Goal: Task Accomplishment & Management: Manage account settings

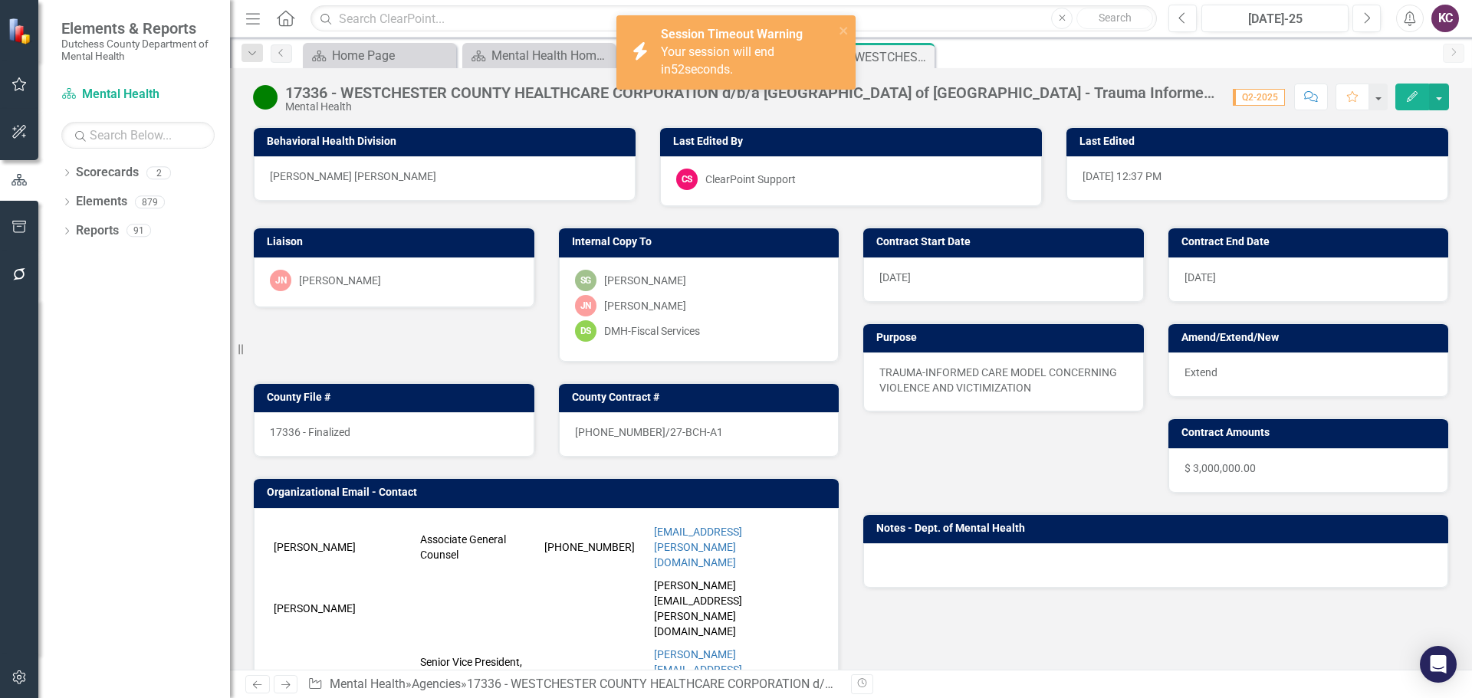
click at [709, 49] on span "Your session will end in 52 seconds." at bounding box center [717, 60] width 113 height 32
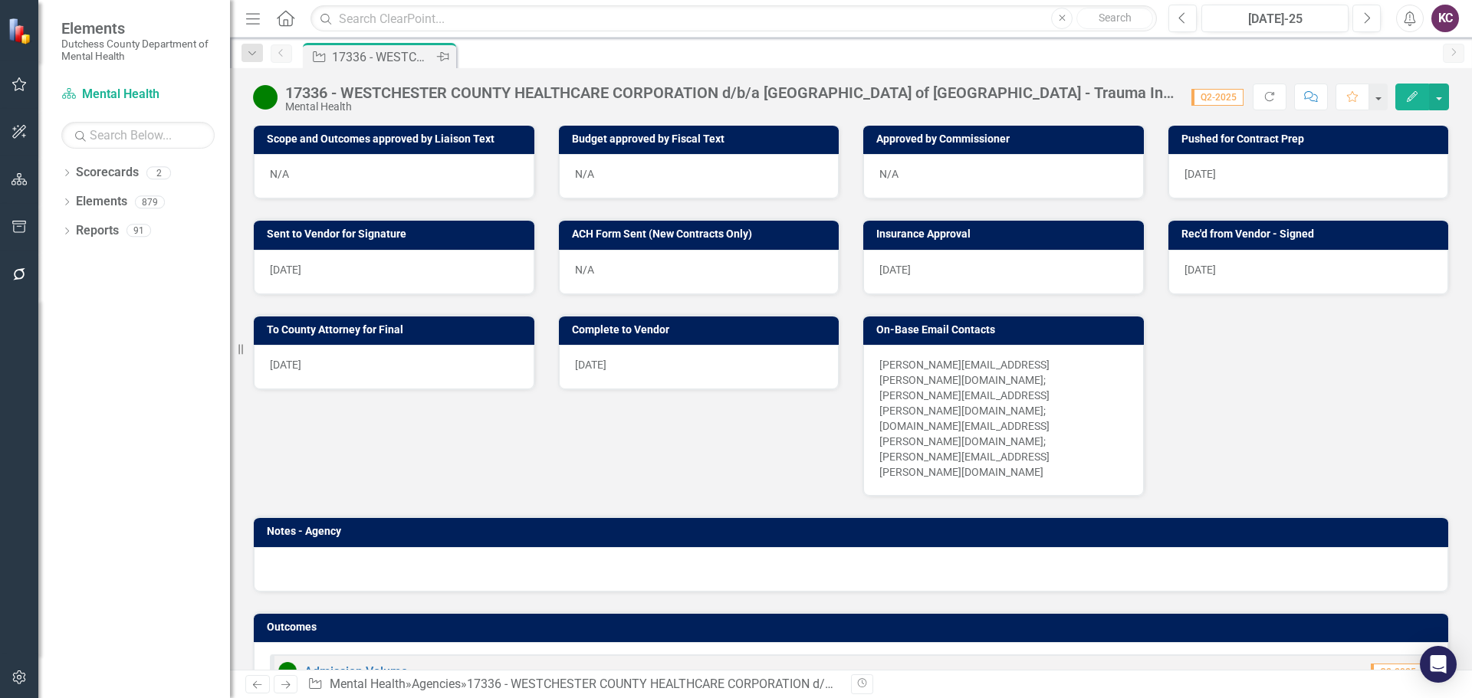
scroll to position [613, 0]
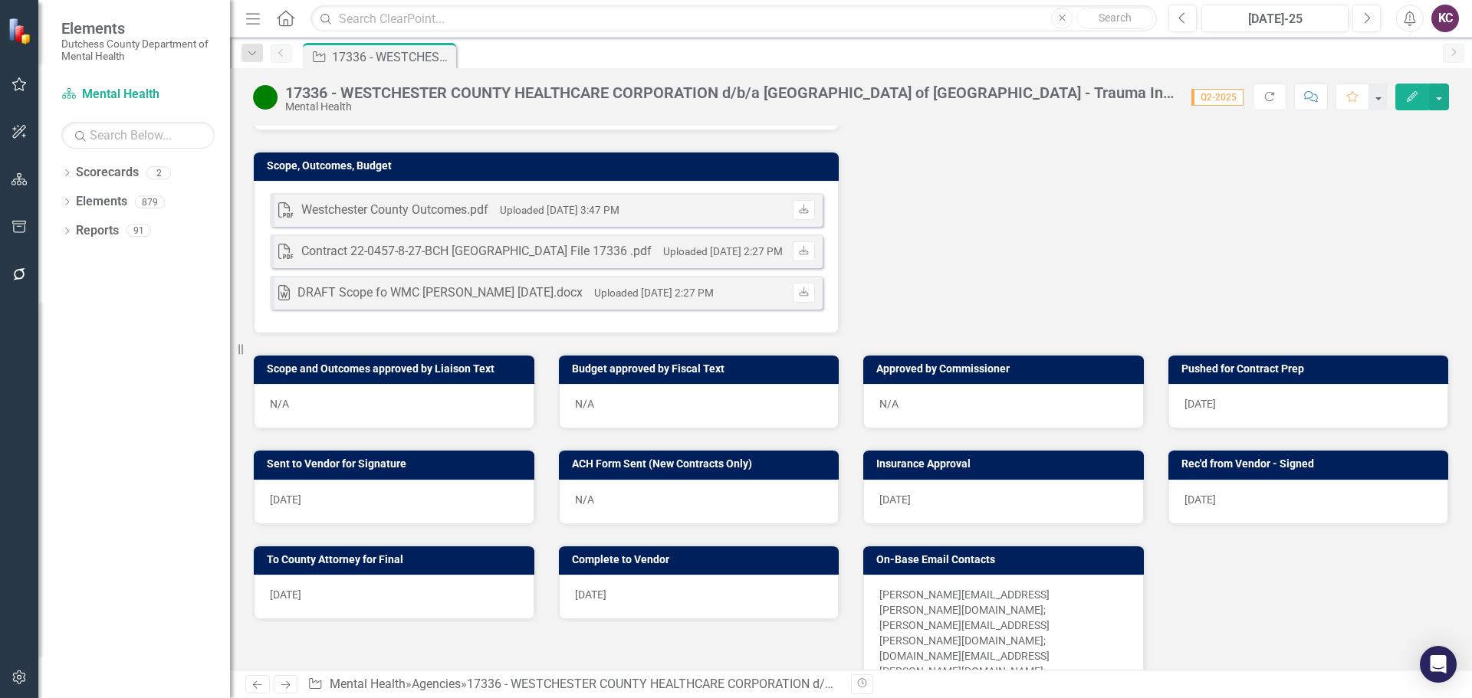
click at [283, 20] on icon "Home" at bounding box center [285, 18] width 20 height 16
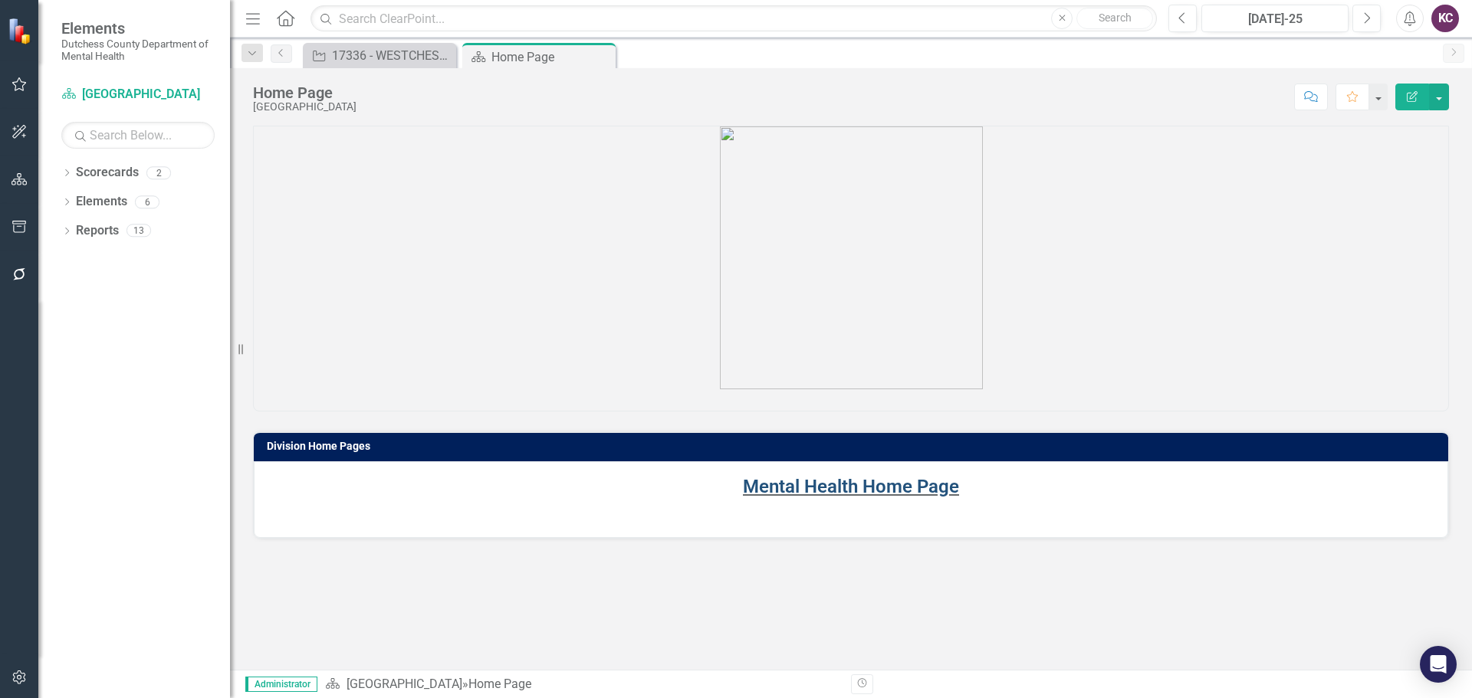
click at [801, 493] on link "Mental Health Home Page" at bounding box center [851, 486] width 216 height 21
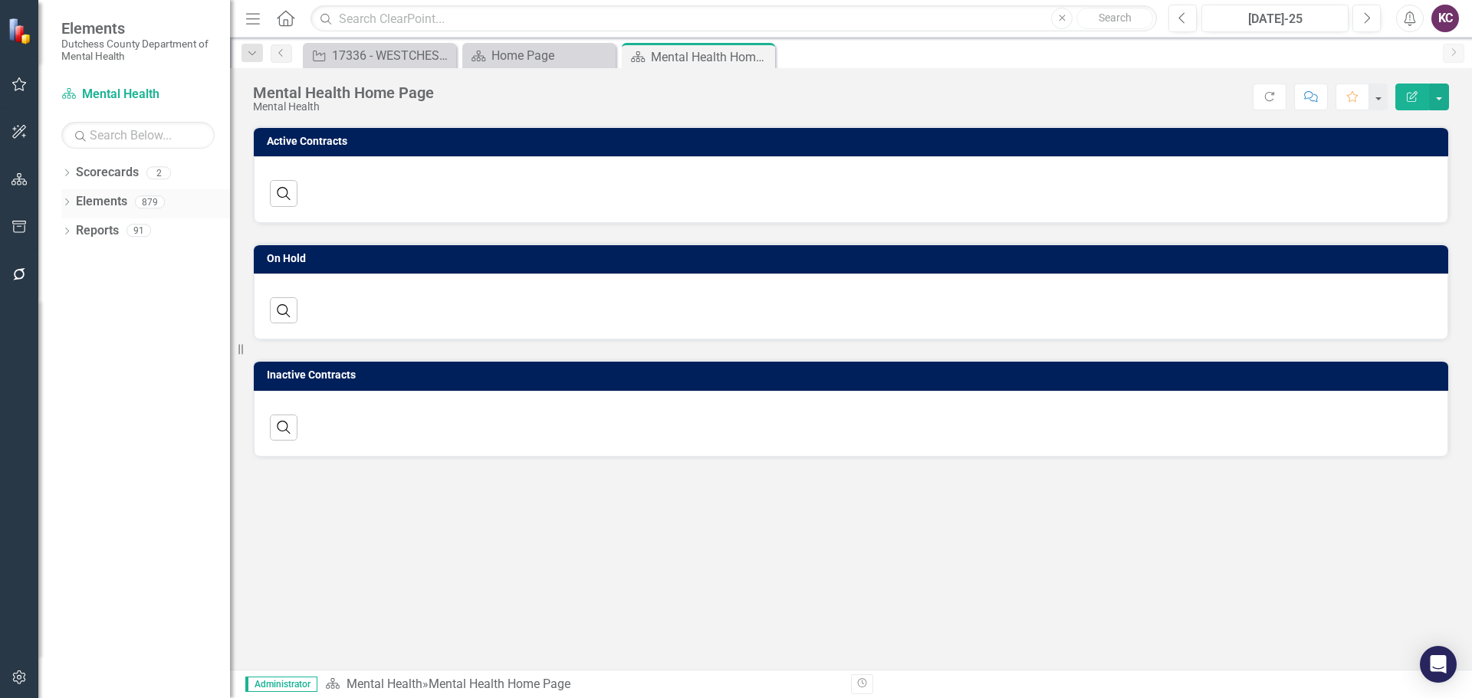
click at [114, 197] on link "Elements" at bounding box center [101, 202] width 51 height 18
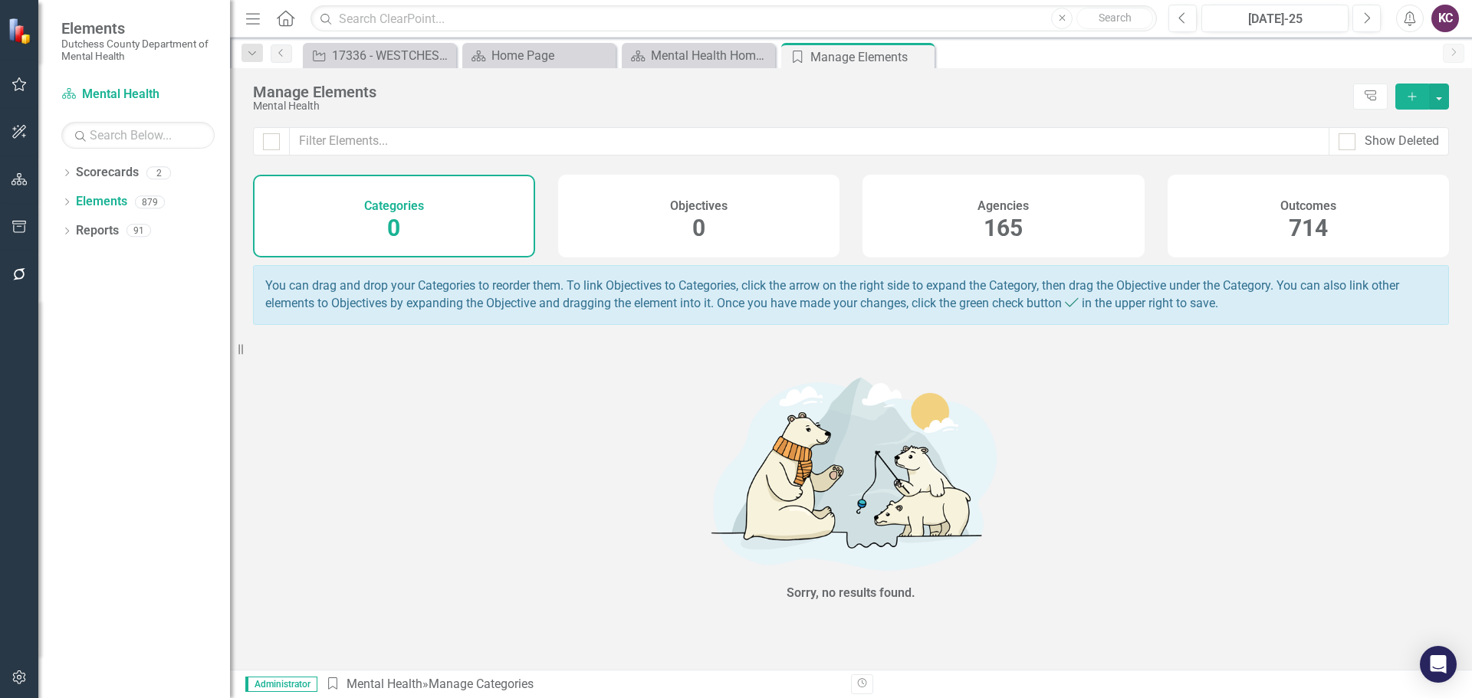
click at [888, 238] on div "Agencies 165" at bounding box center [1003, 216] width 282 height 83
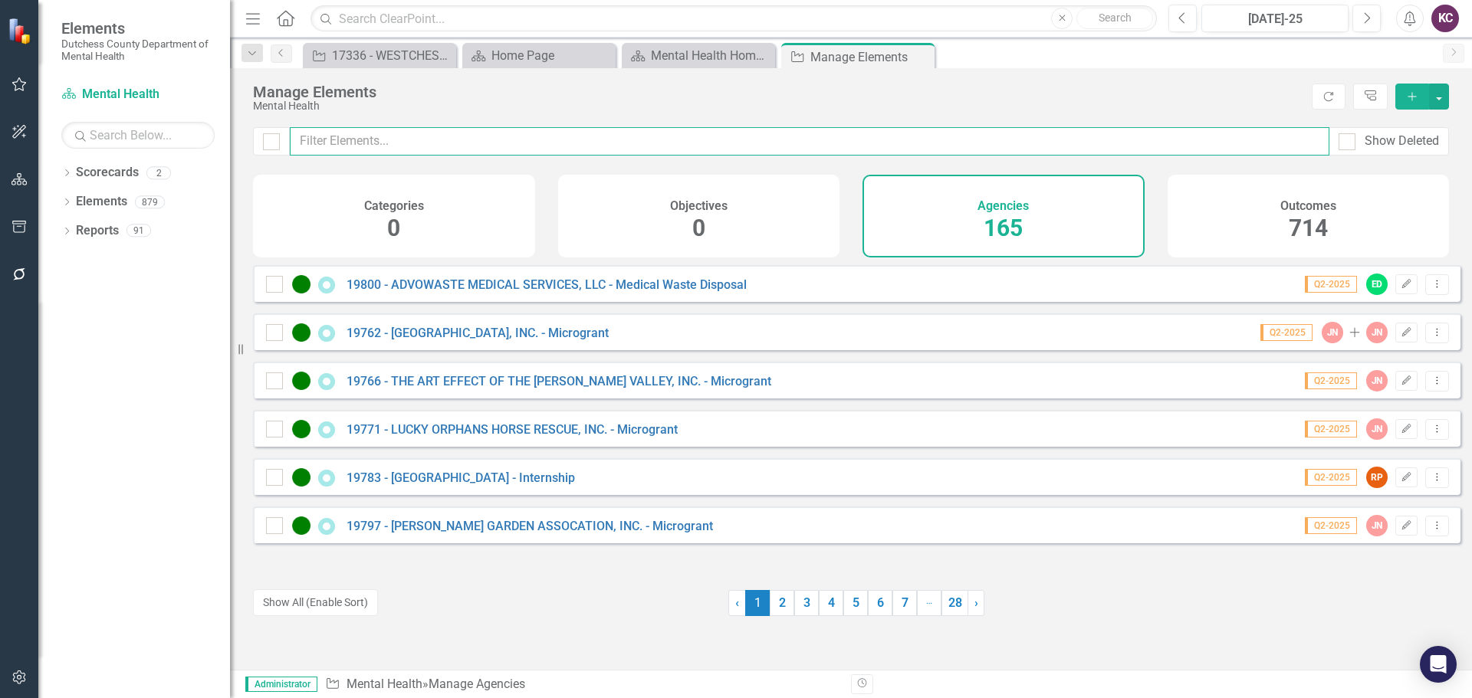
click at [433, 137] on input "text" at bounding box center [809, 141] width 1039 height 28
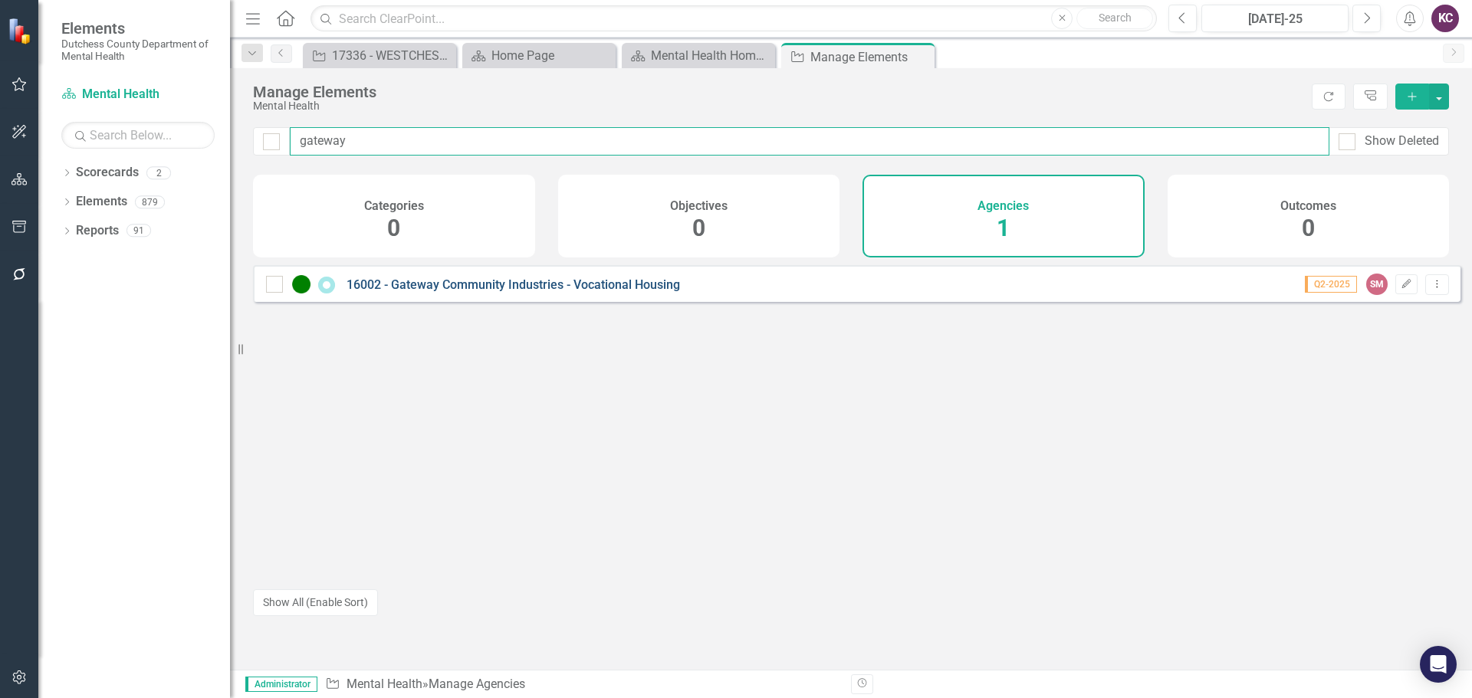
type input "gateway"
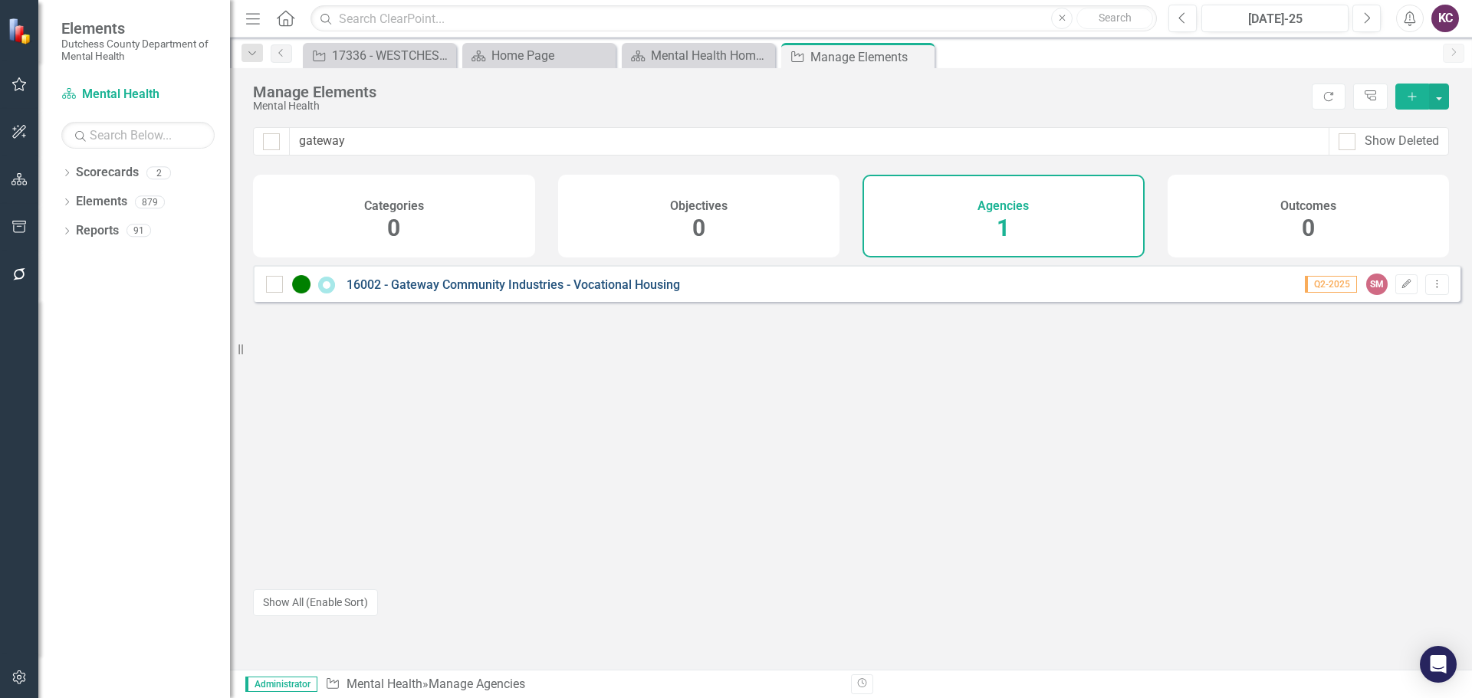
click at [549, 292] on link "16002 - Gateway Community Industries - Vocational Housing" at bounding box center [512, 284] width 333 height 15
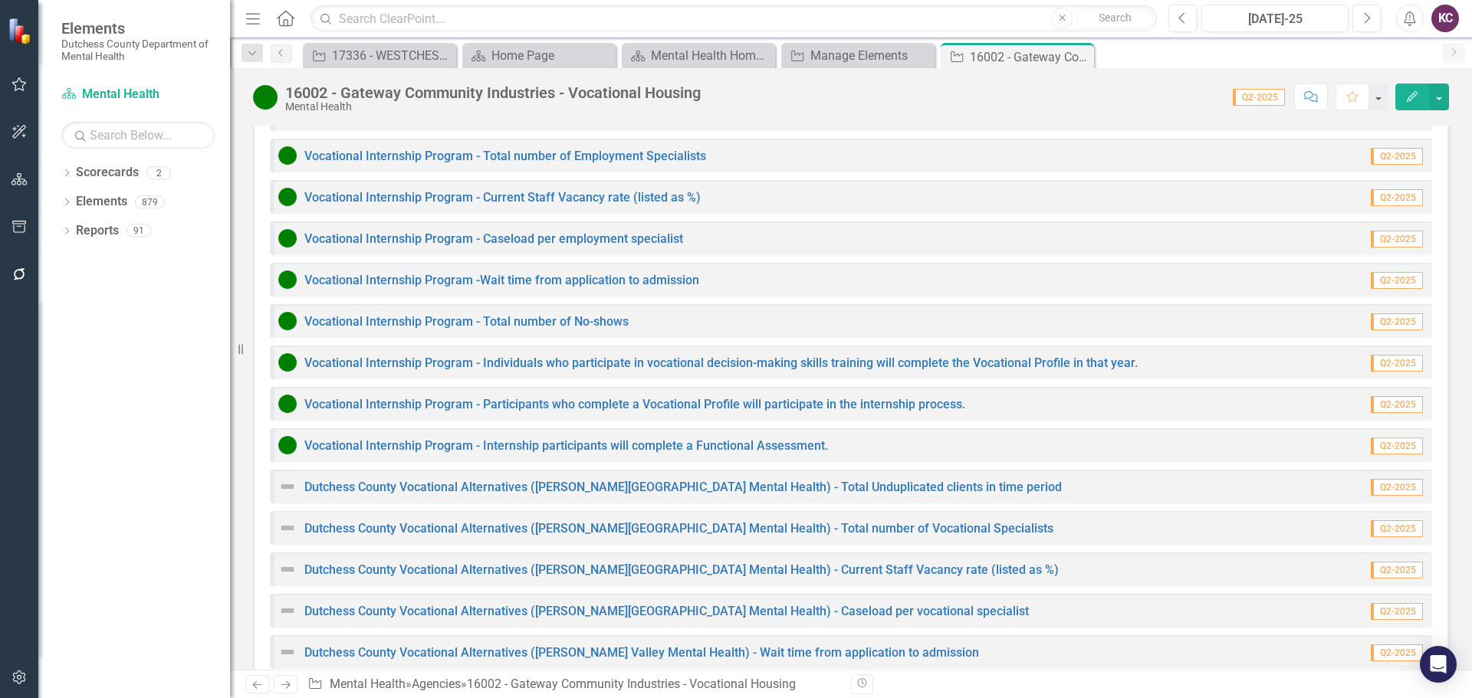
scroll to position [1738, 0]
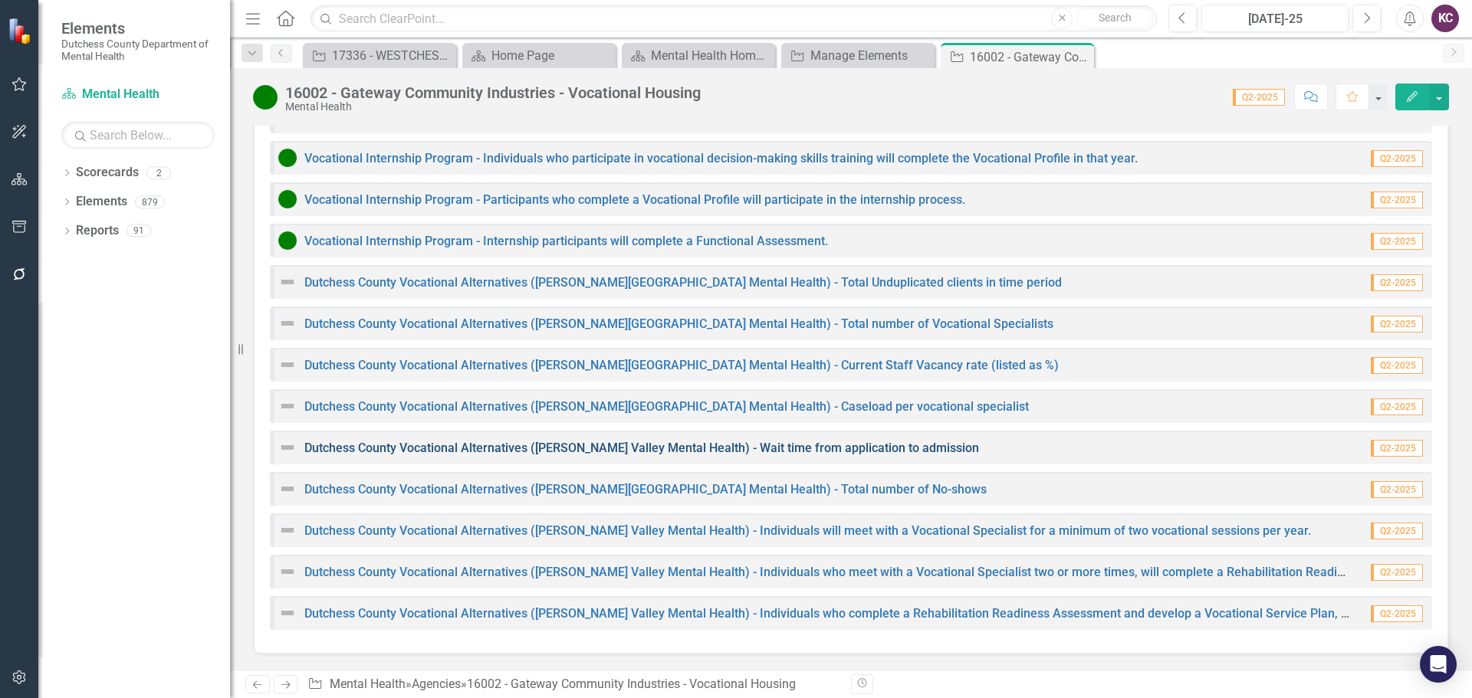
click at [428, 449] on link "Dutchess County Vocational Alternatives ([PERSON_NAME] Valley Mental Health) - …" at bounding box center [641, 448] width 675 height 15
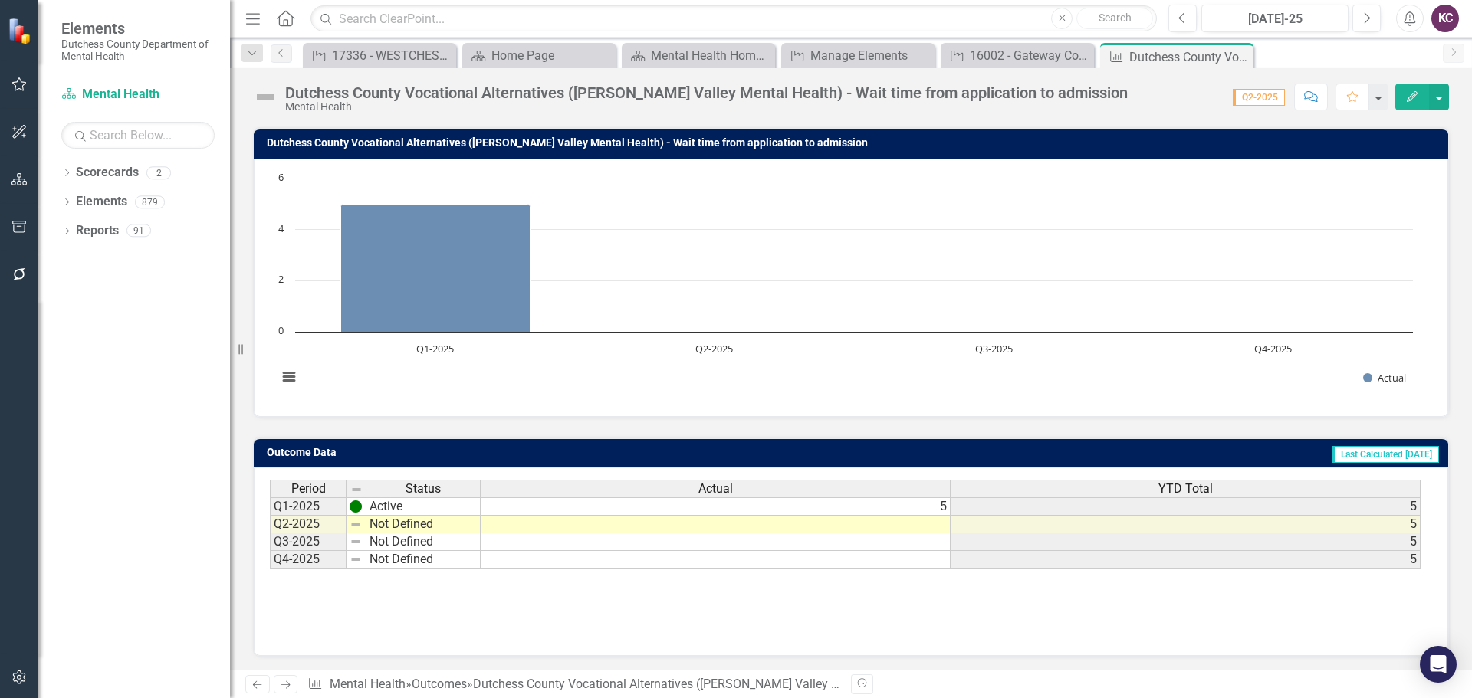
scroll to position [121, 0]
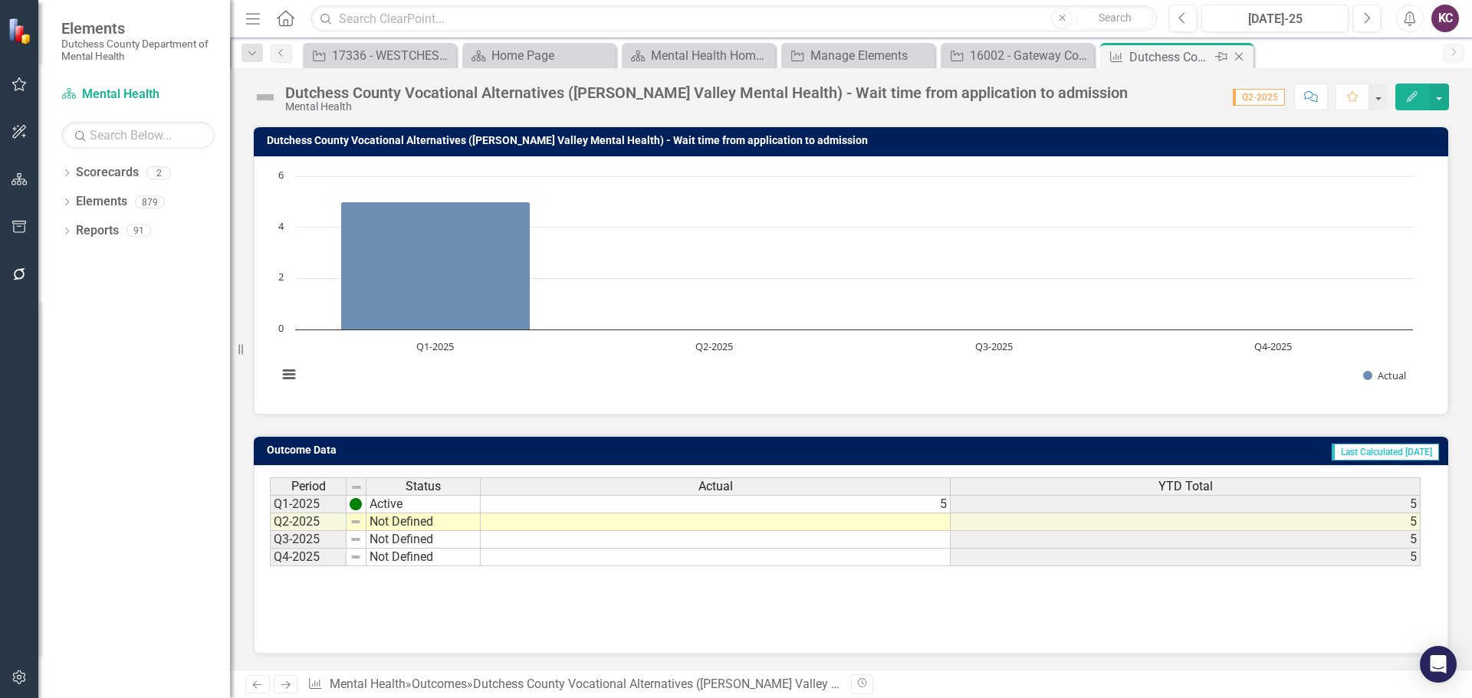
click at [1242, 56] on icon "Close" at bounding box center [1238, 57] width 15 height 12
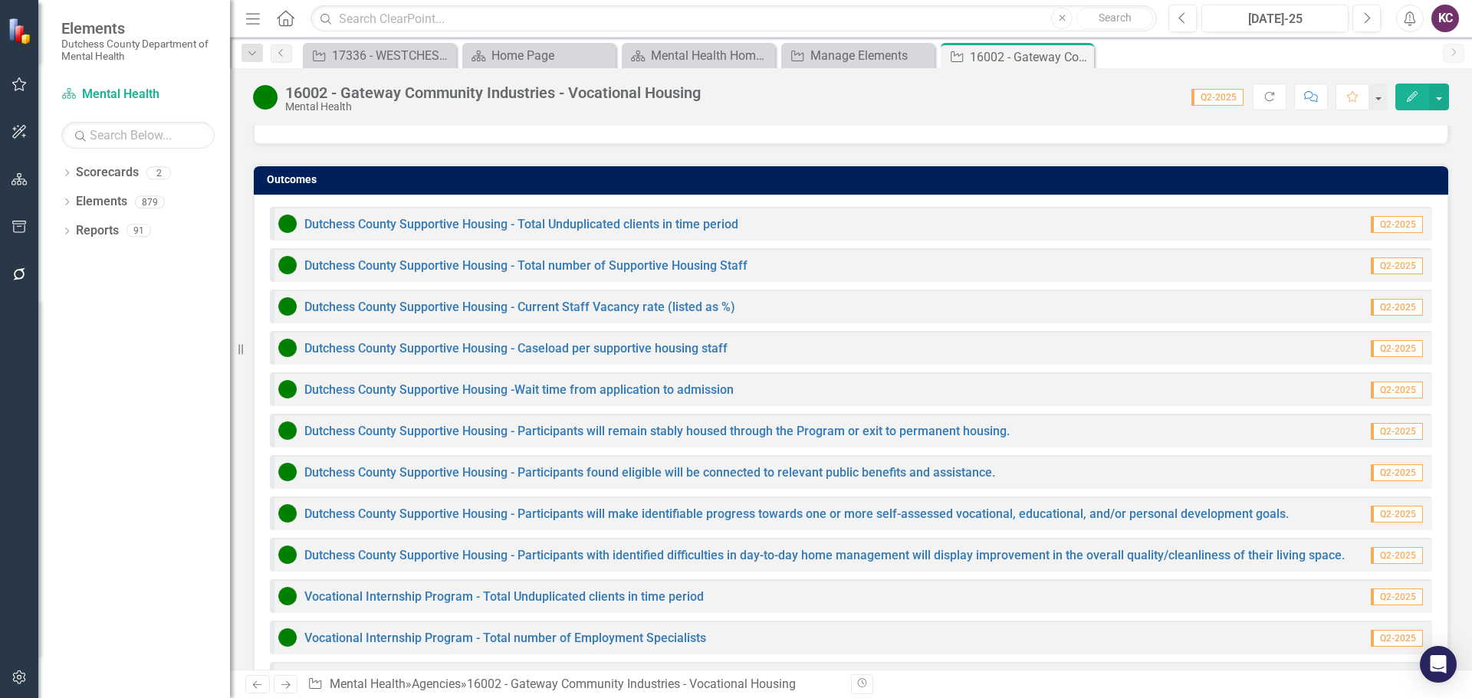
scroll to position [1048, 0]
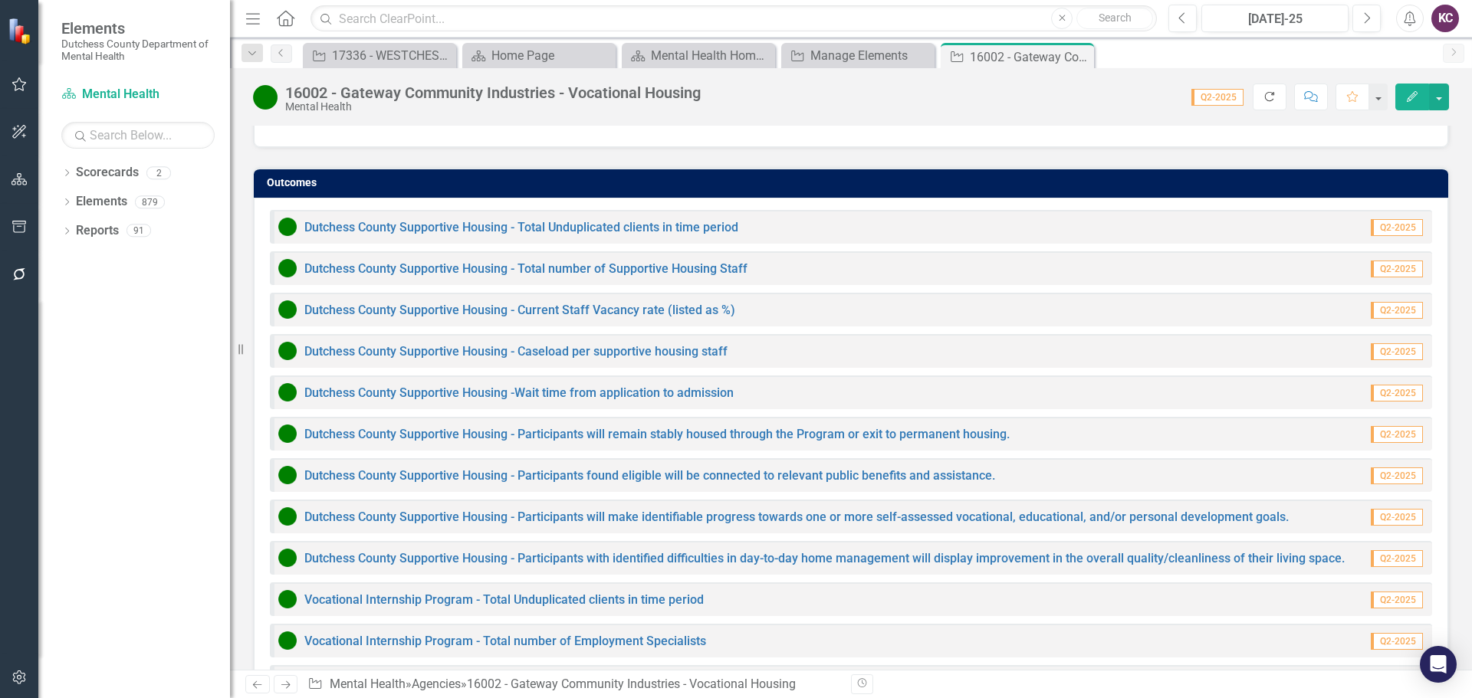
click at [1275, 99] on icon "Refresh" at bounding box center [1269, 96] width 14 height 11
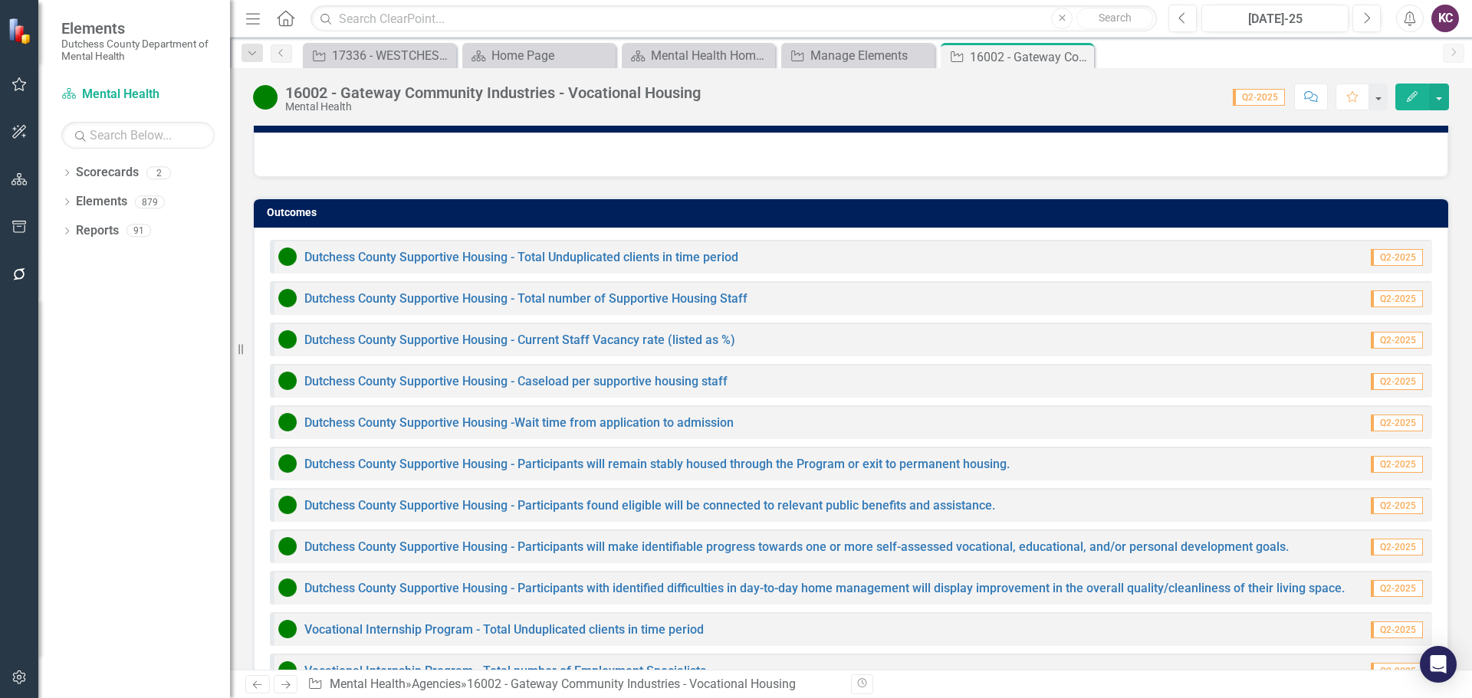
scroll to position [971, 0]
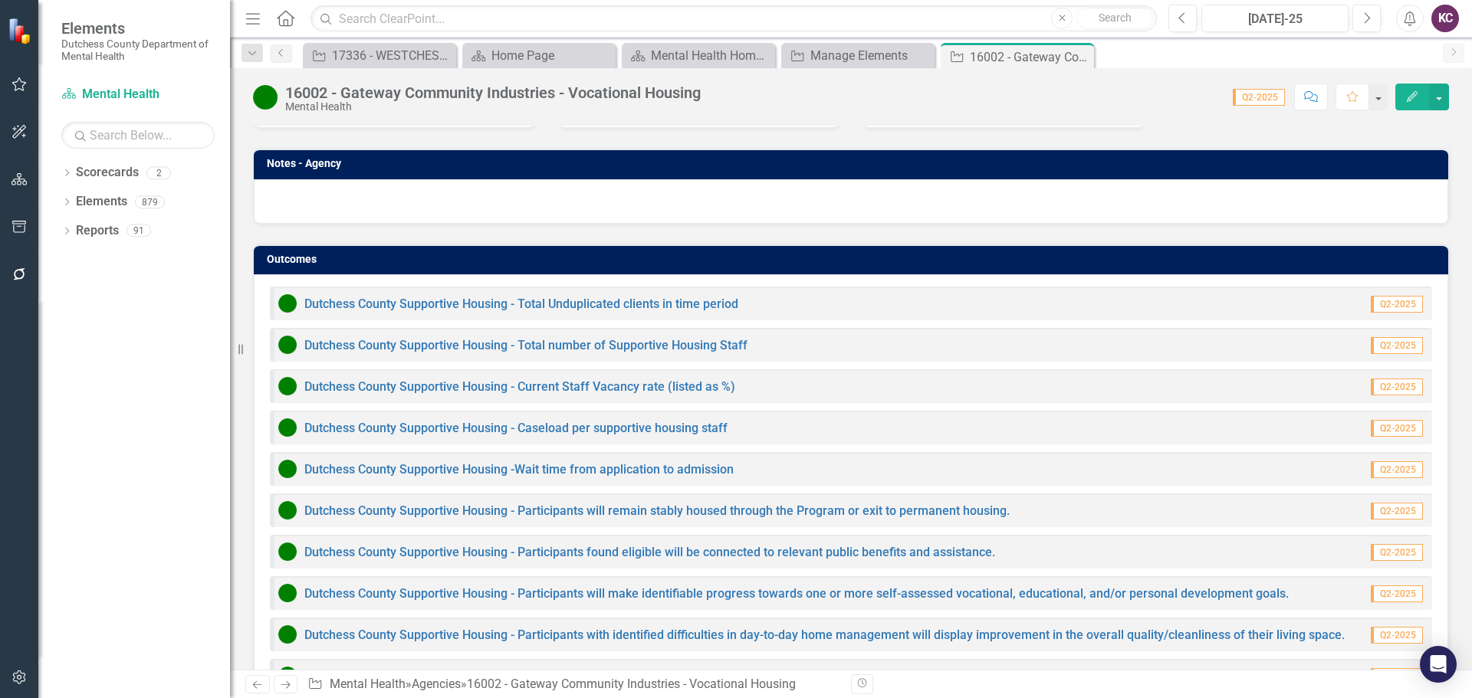
click at [903, 91] on div "Score: 0.00 Q2-2025 Completed Comment Favorite Edit" at bounding box center [1078, 97] width 740 height 26
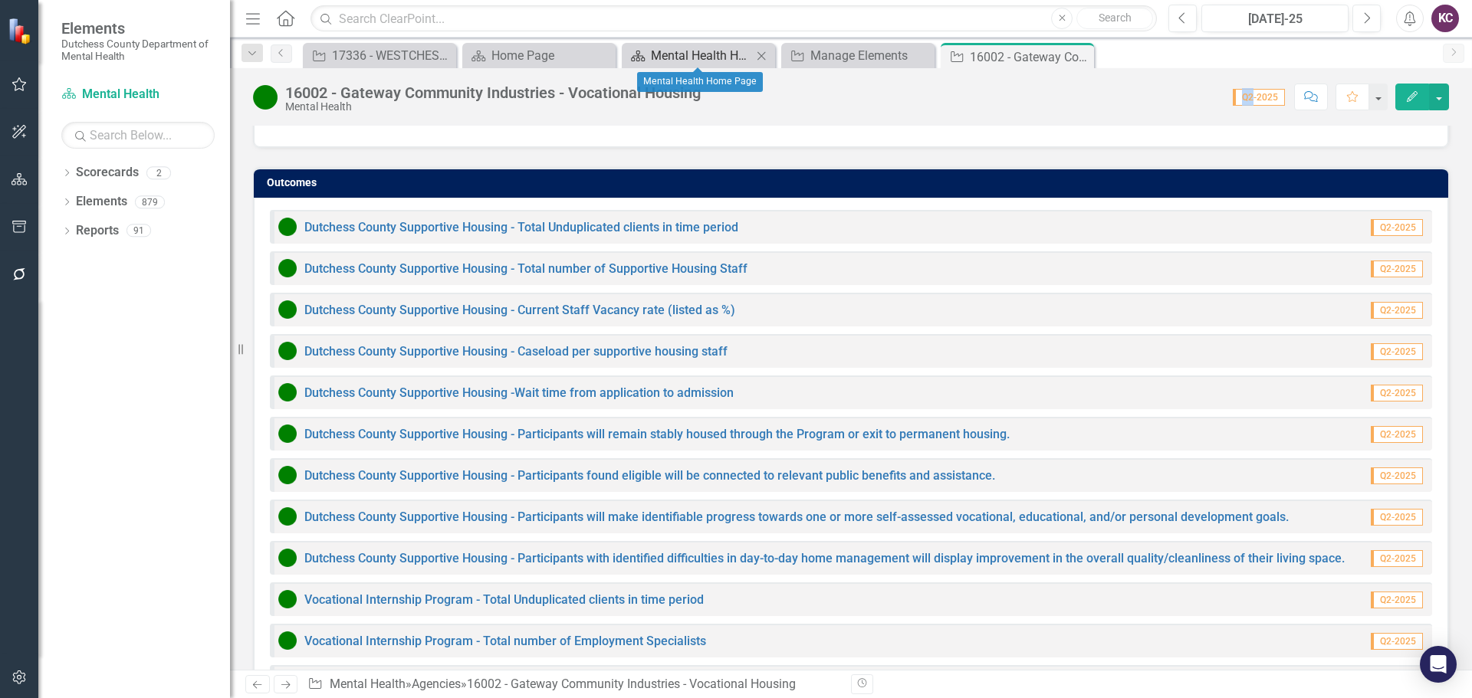
click at [689, 54] on div "Mental Health Home Page" at bounding box center [701, 55] width 101 height 19
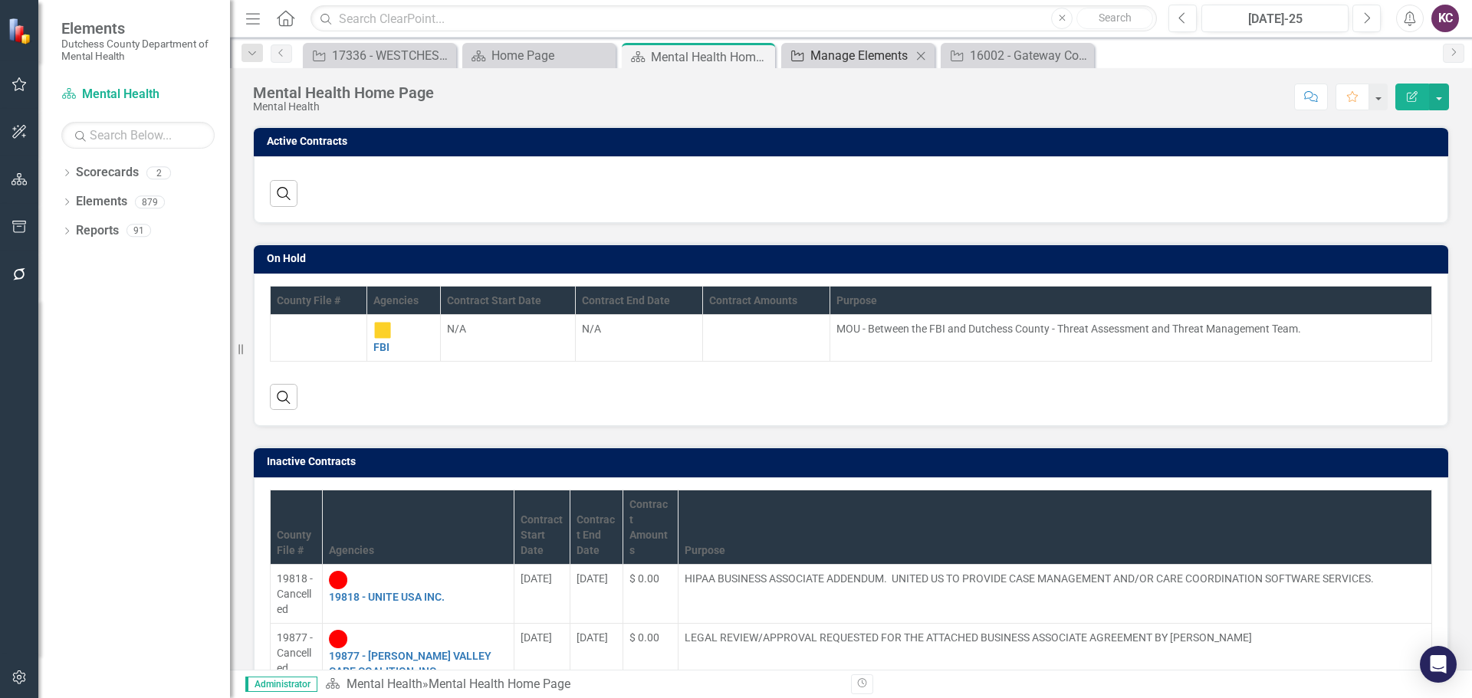
click at [849, 52] on div "Manage Elements" at bounding box center [860, 55] width 101 height 19
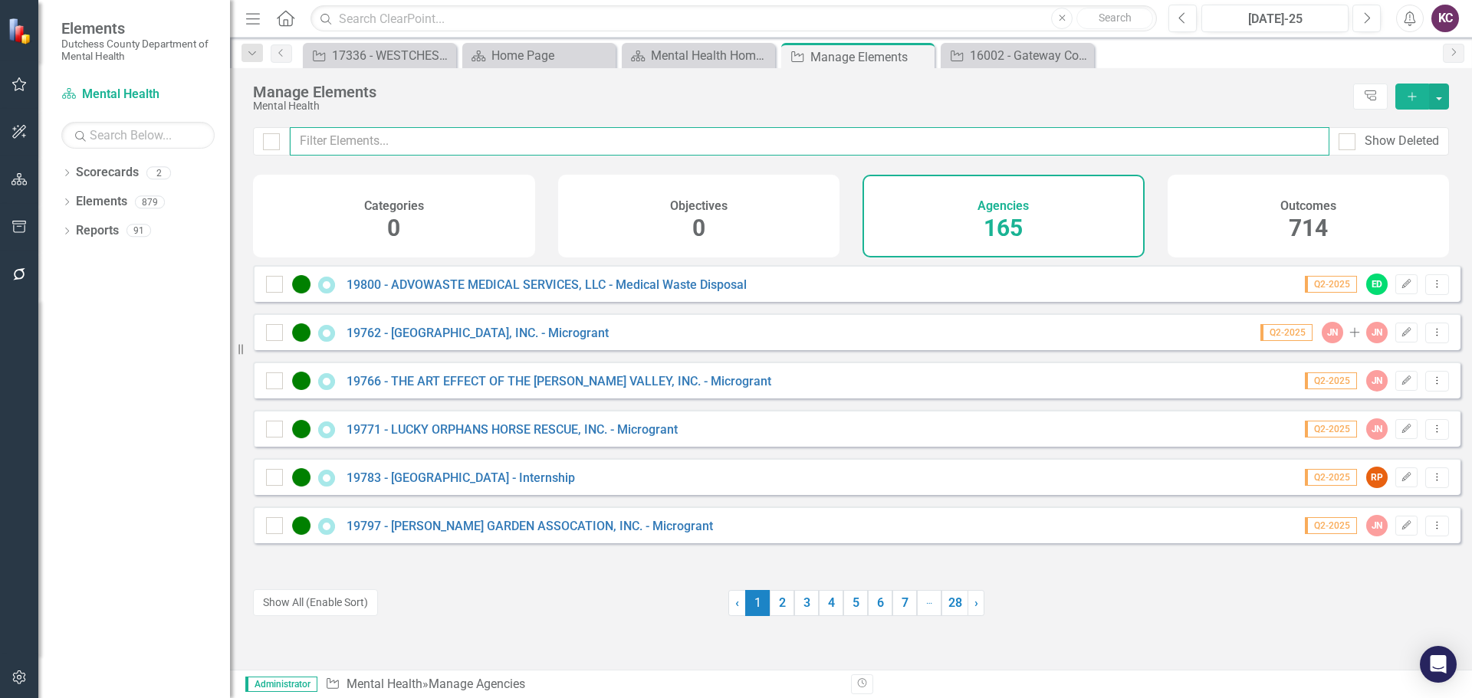
click at [453, 149] on input "text" at bounding box center [809, 141] width 1039 height 28
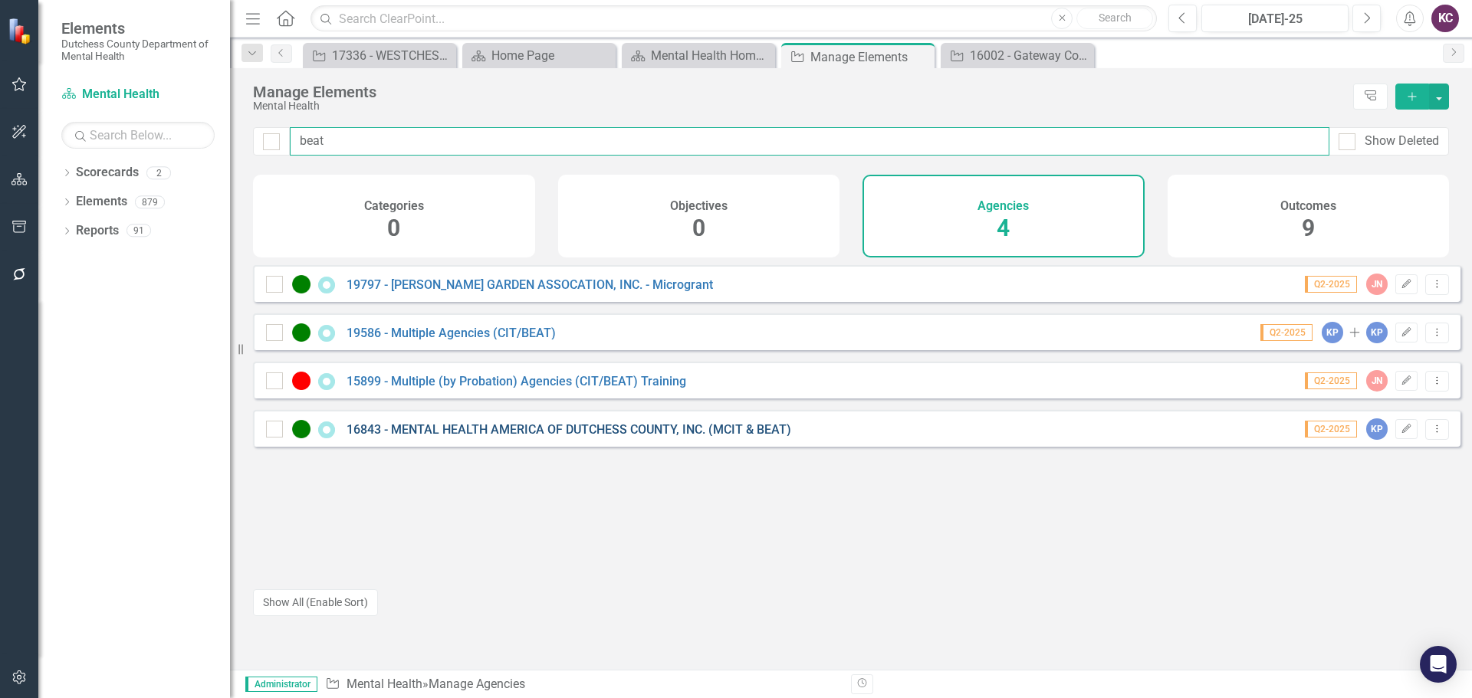
type input "beat"
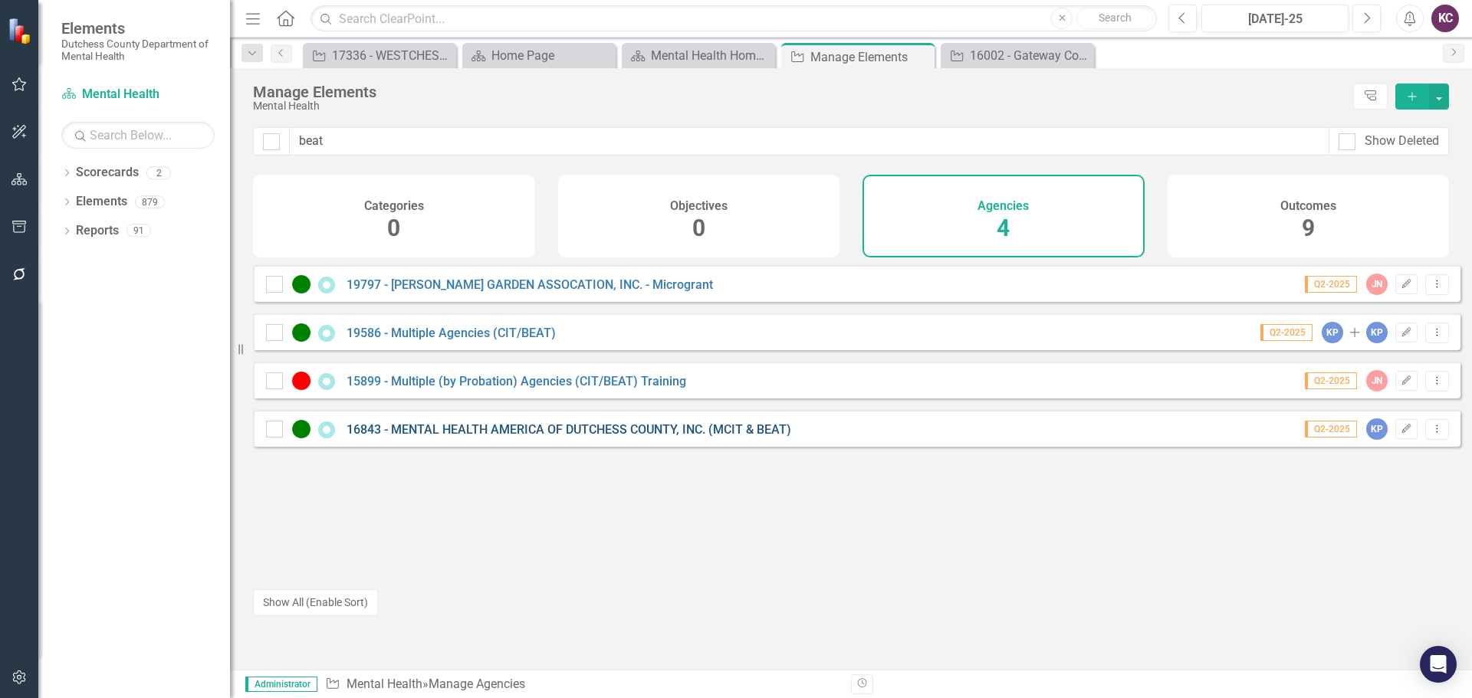
click at [511, 437] on link "16843 - MENTAL HEALTH AMERICA OF DUTCHESS COUNTY, INC. (MCIT & BEAT)" at bounding box center [568, 429] width 445 height 15
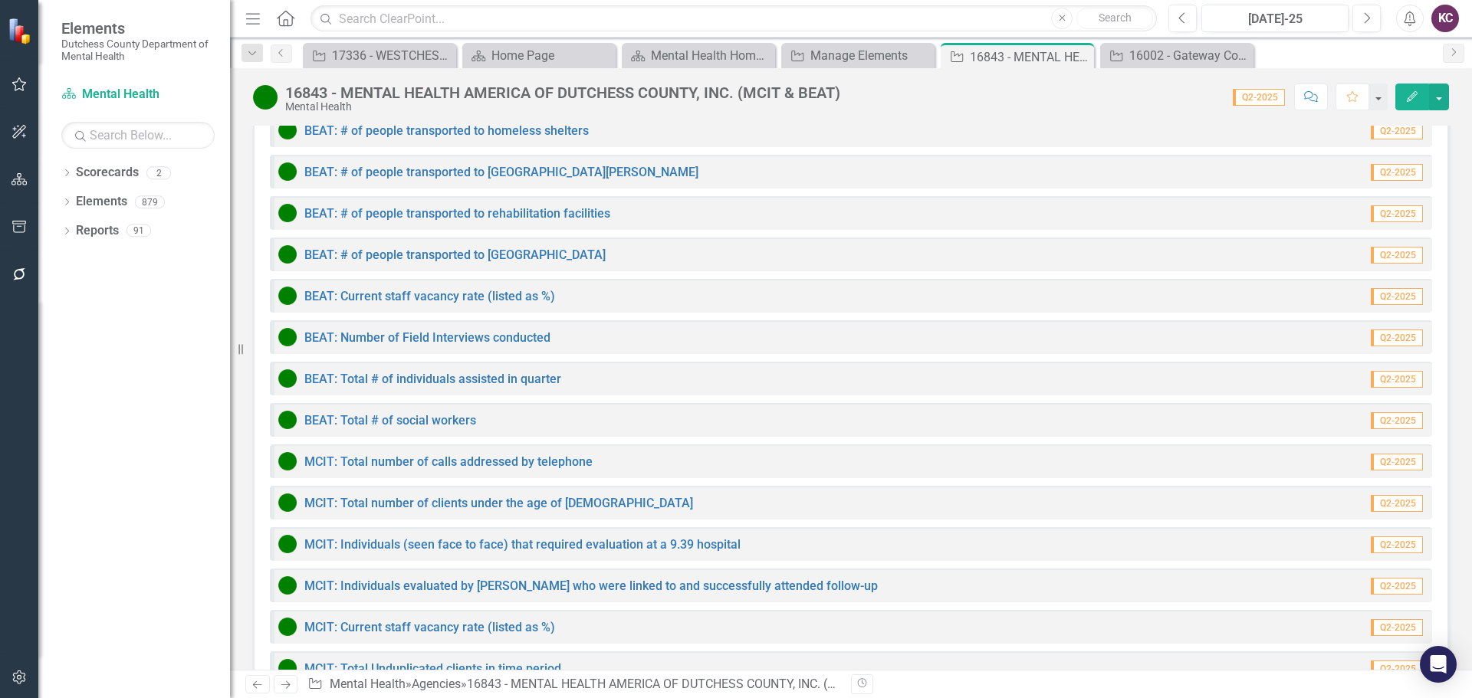
scroll to position [1348, 0]
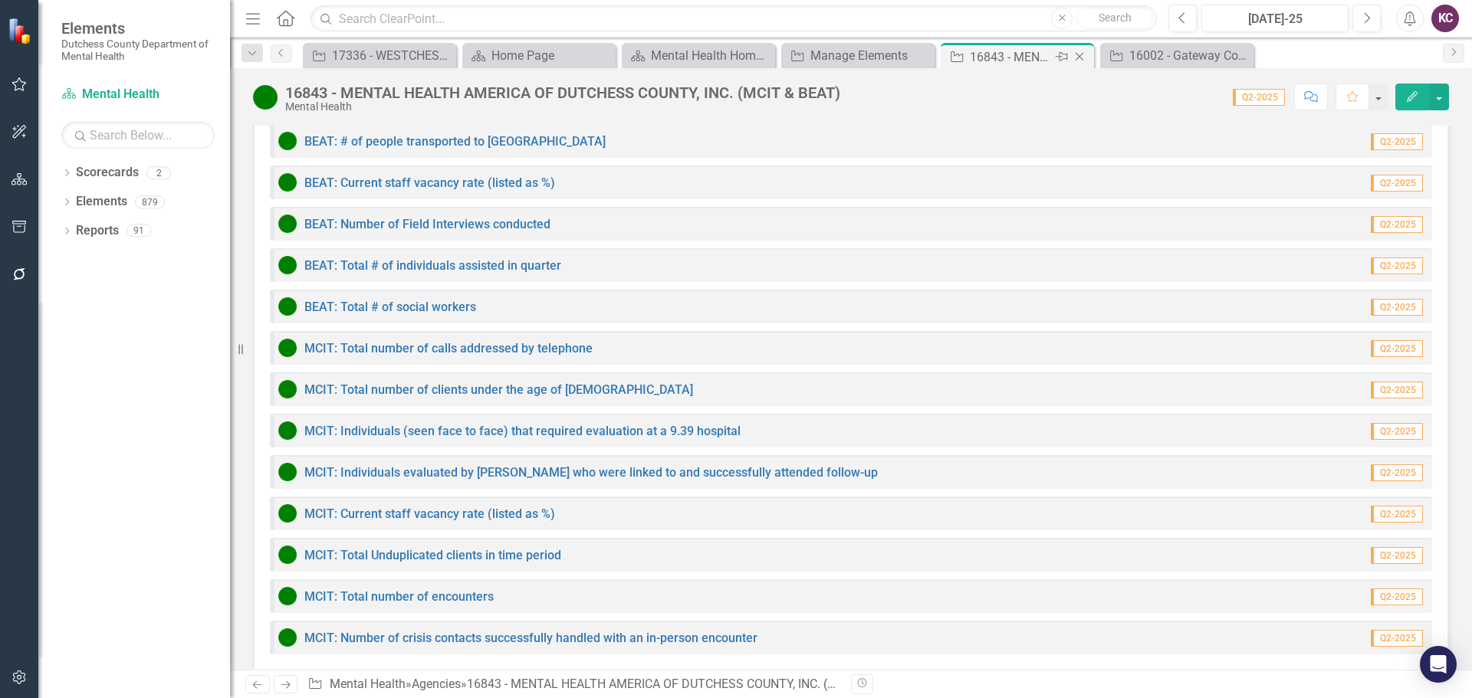
click at [1080, 55] on icon "Close" at bounding box center [1079, 57] width 15 height 12
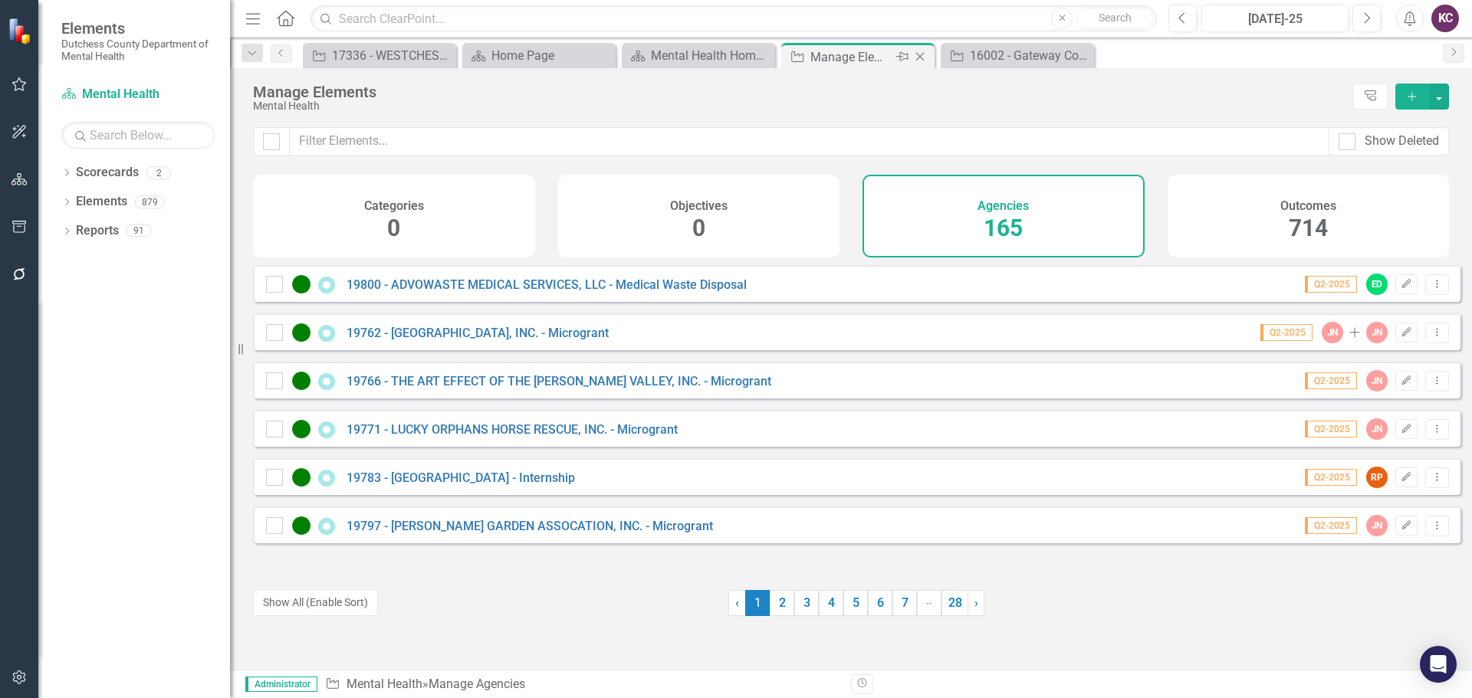
click at [840, 54] on div "Manage Elements" at bounding box center [851, 57] width 82 height 19
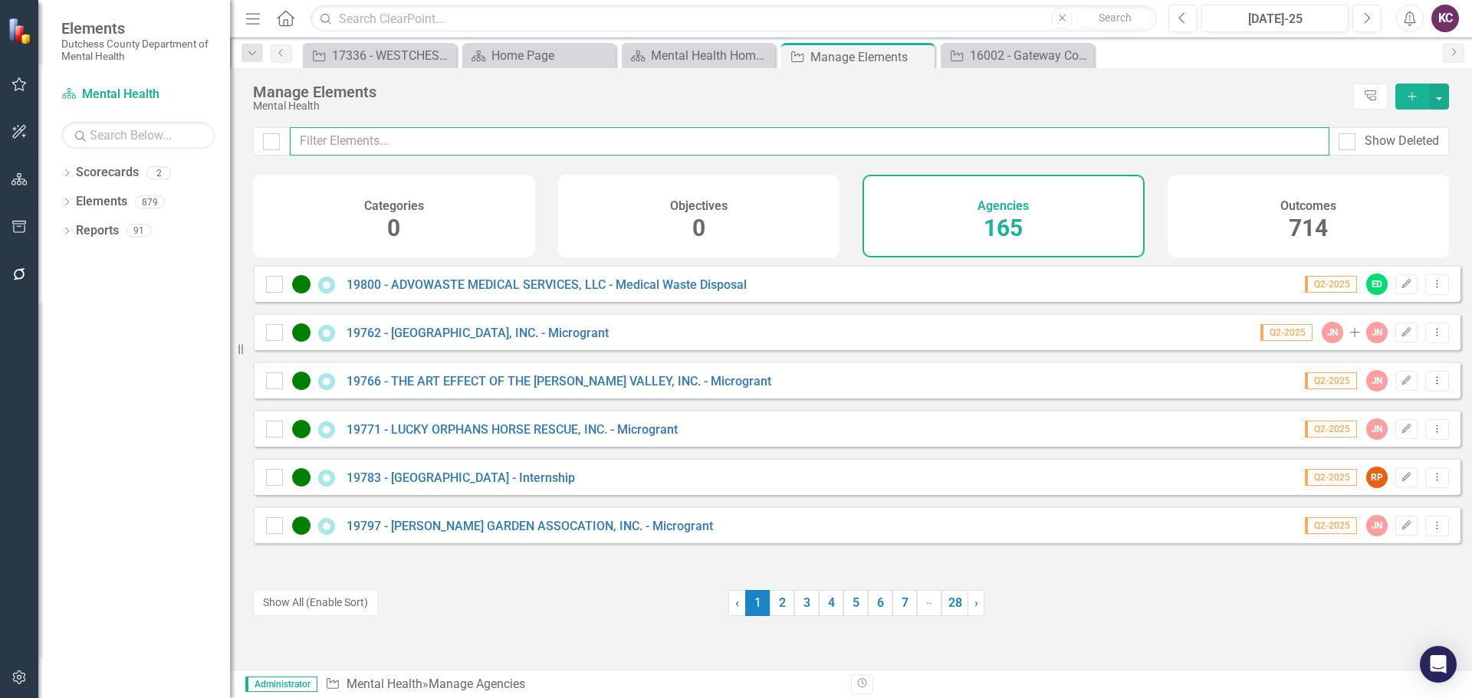
click at [533, 138] on input "text" at bounding box center [809, 141] width 1039 height 28
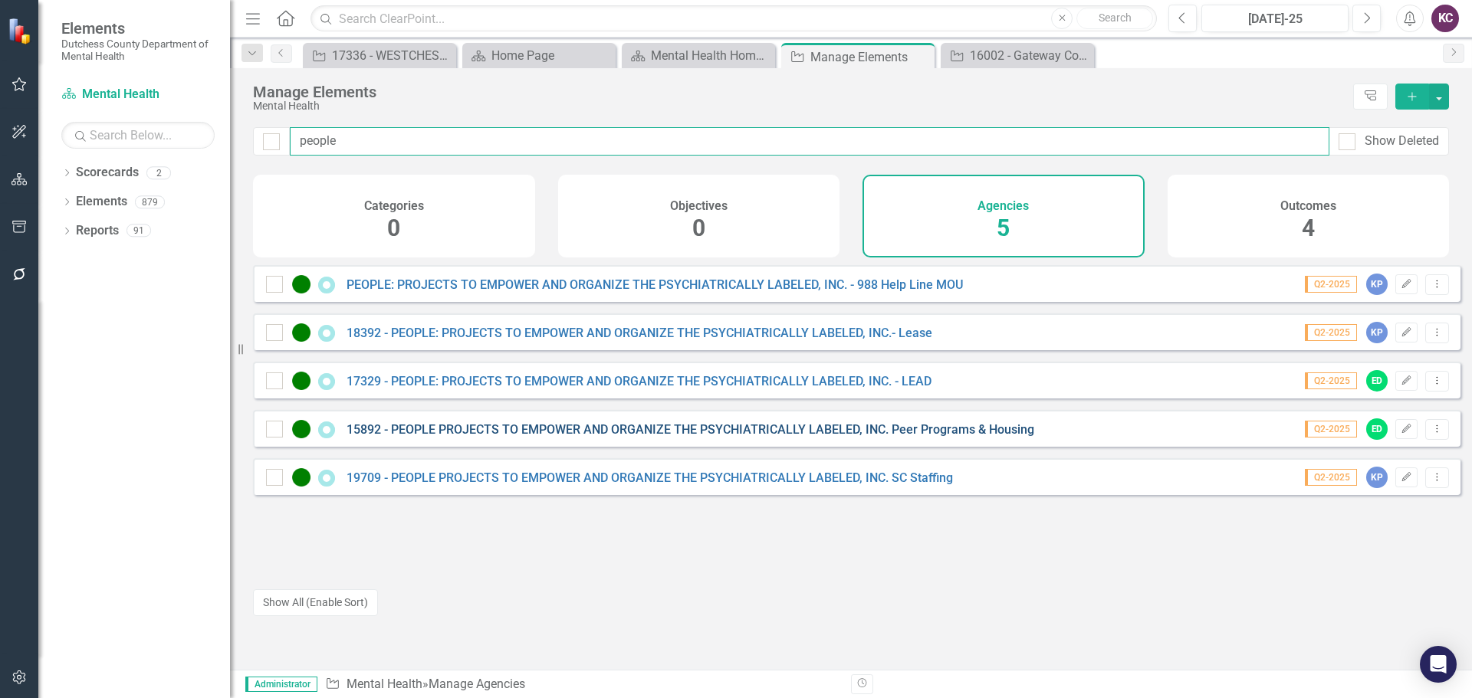
type input "people"
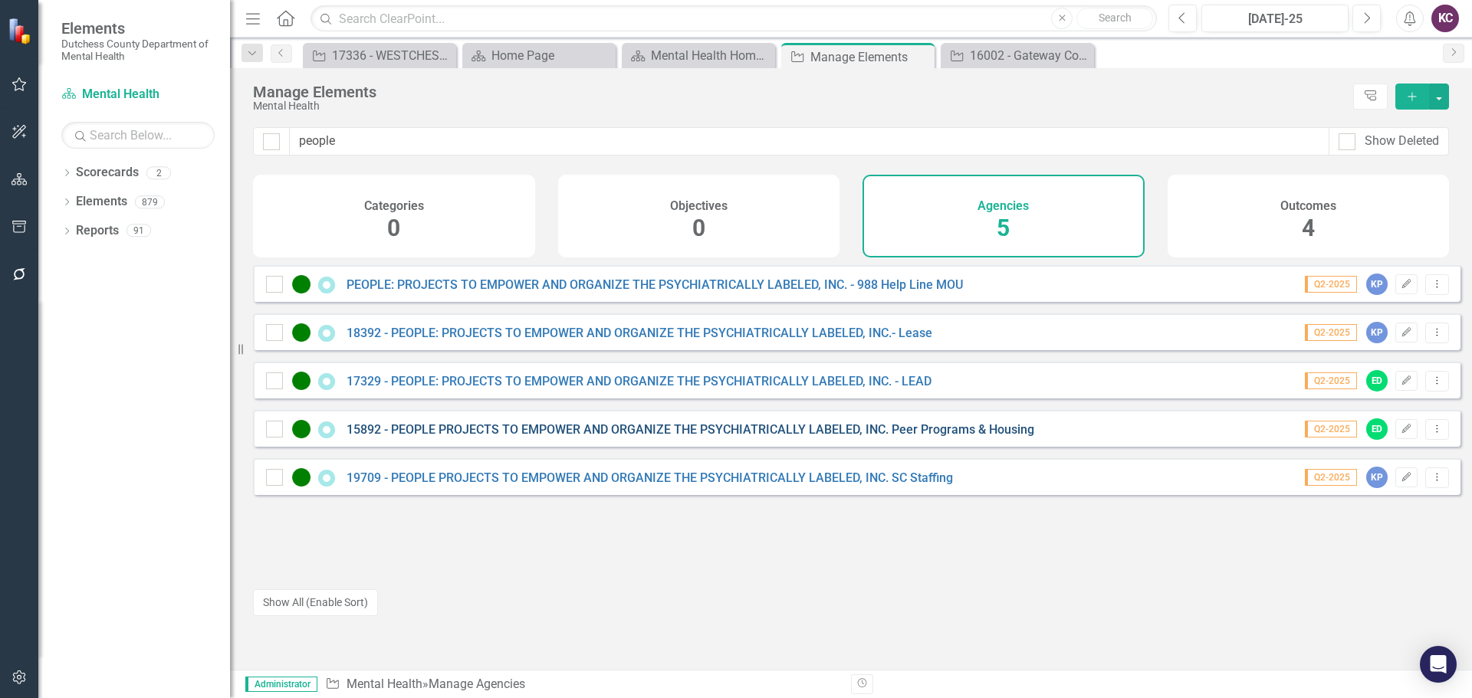
click at [686, 437] on link "15892 - PEOPLE PROJECTS TO EMPOWER AND ORGANIZE THE PSYCHIATRICALLY LABELED, IN…" at bounding box center [690, 429] width 688 height 15
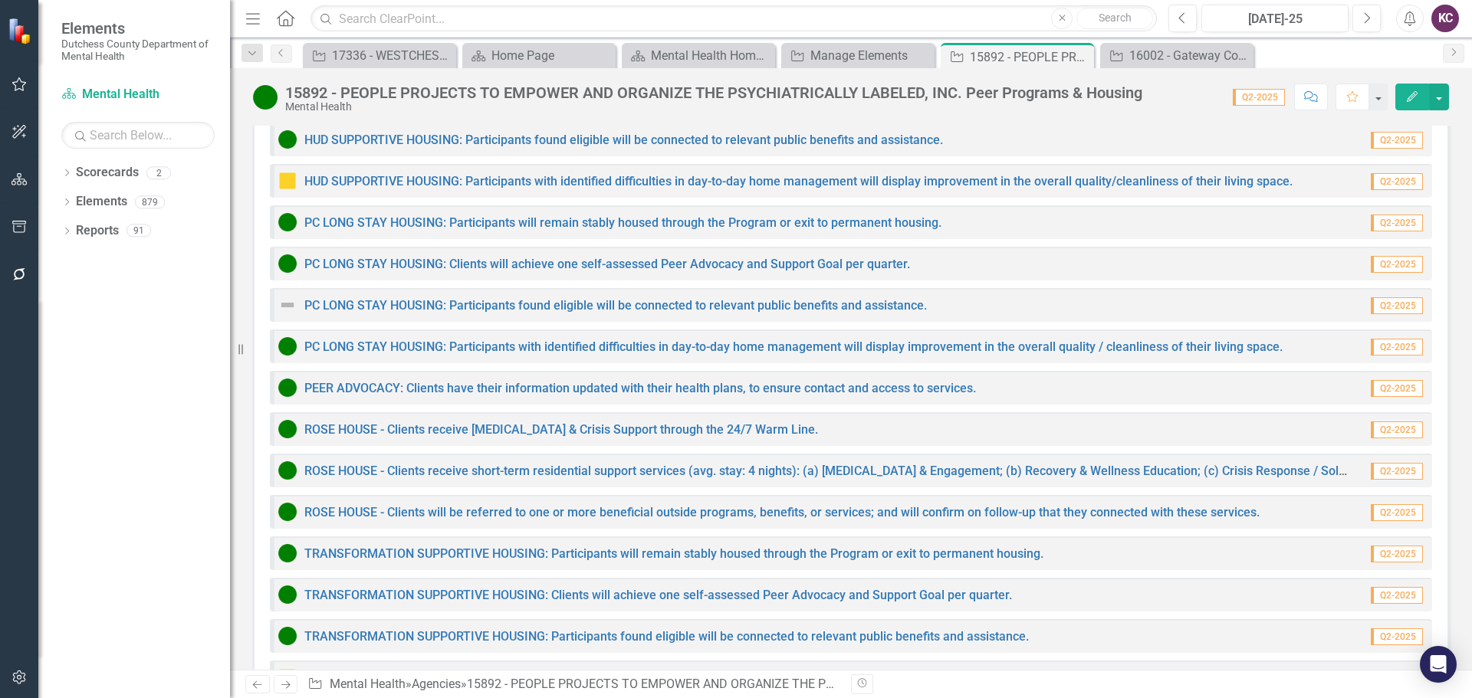
scroll to position [4357, 0]
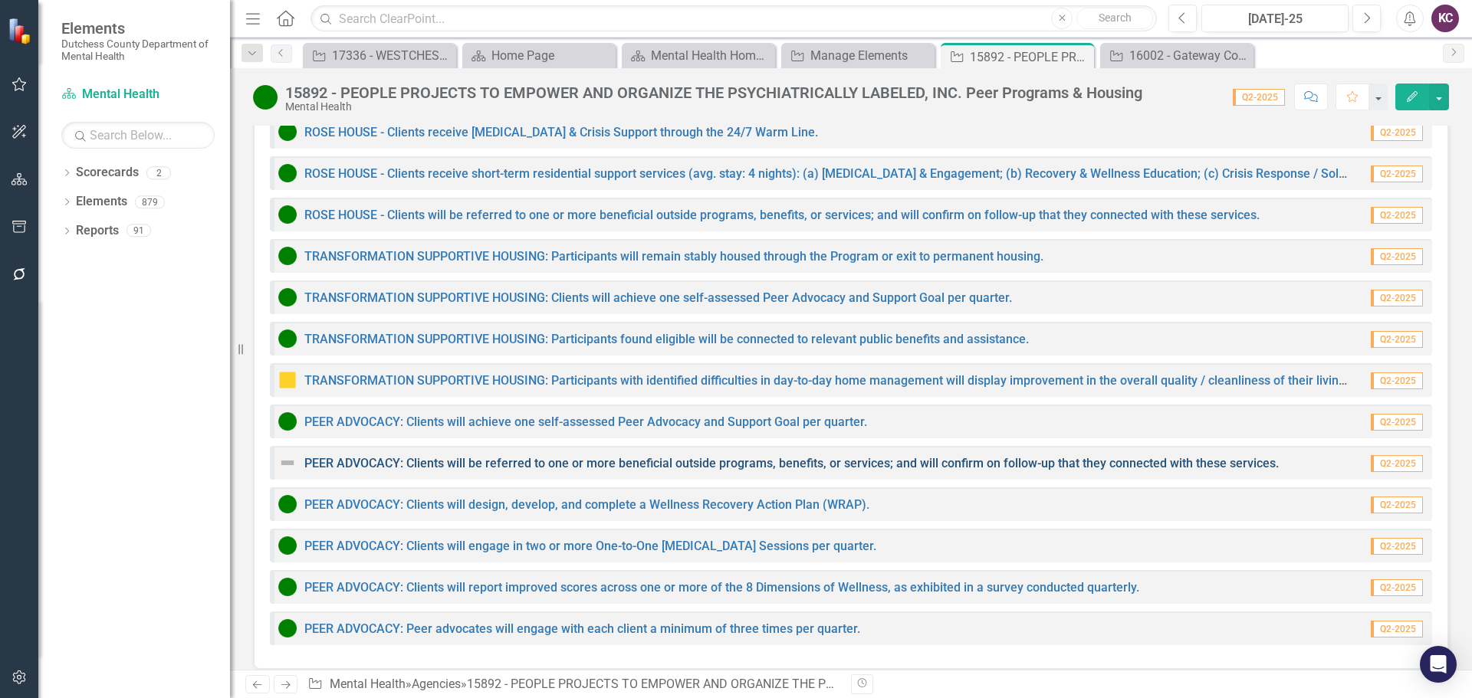
click at [383, 456] on link "PEER ADVOCACY: Clients will be referred to one or more beneficial outside progr…" at bounding box center [791, 463] width 974 height 15
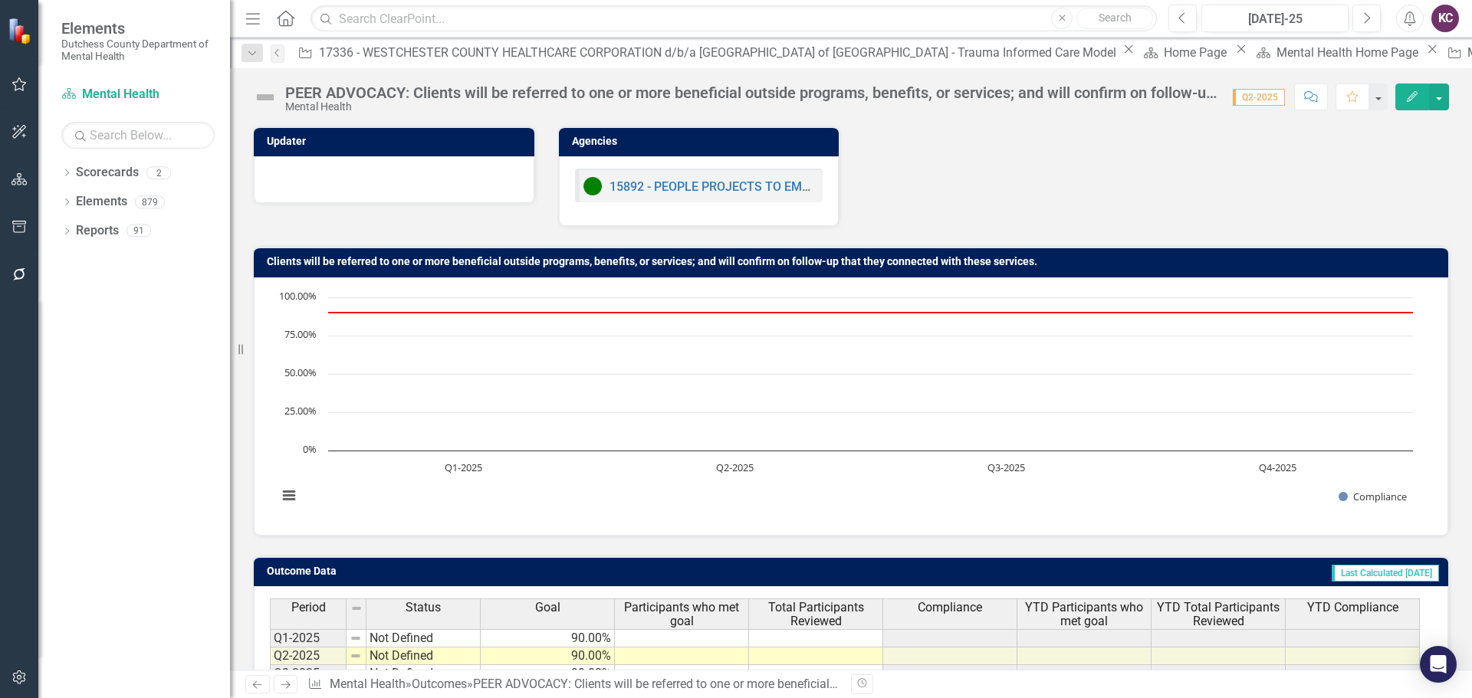
scroll to position [77, 0]
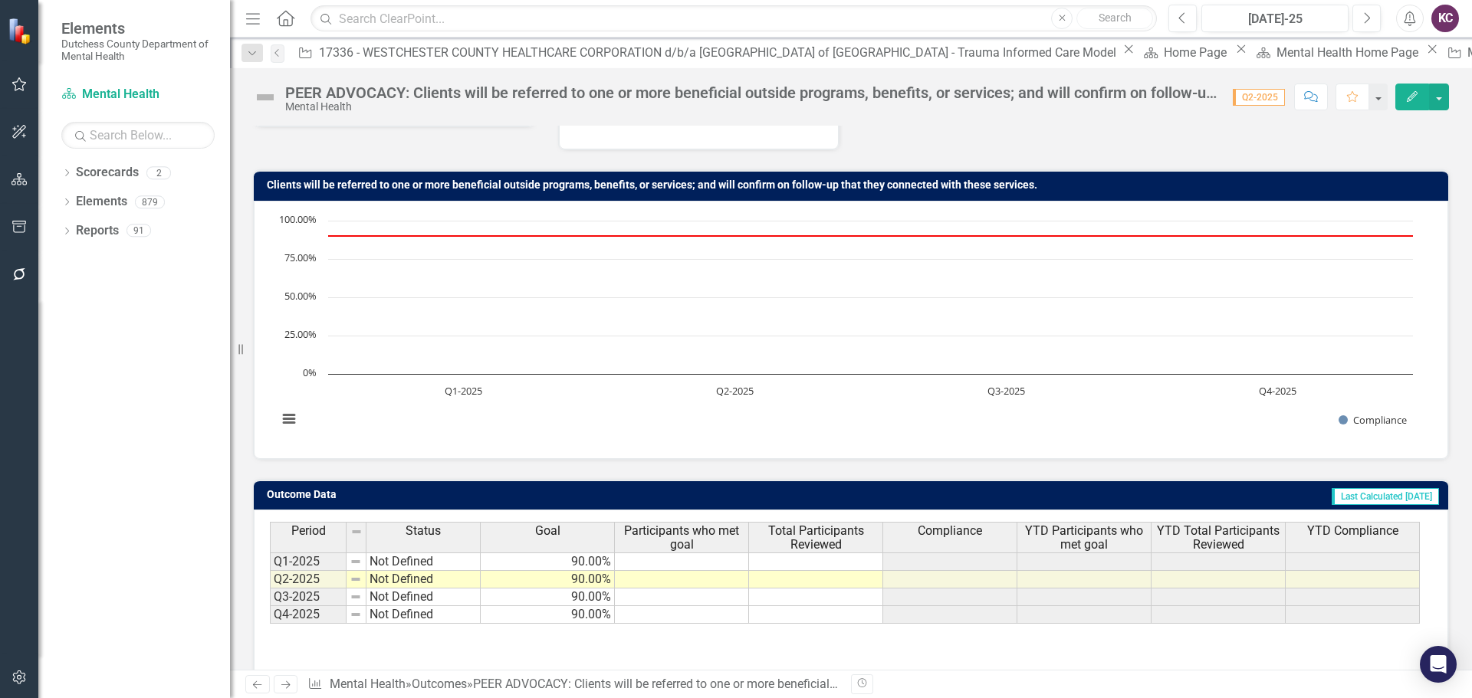
click at [422, 561] on td "Not Defined" at bounding box center [423, 562] width 114 height 18
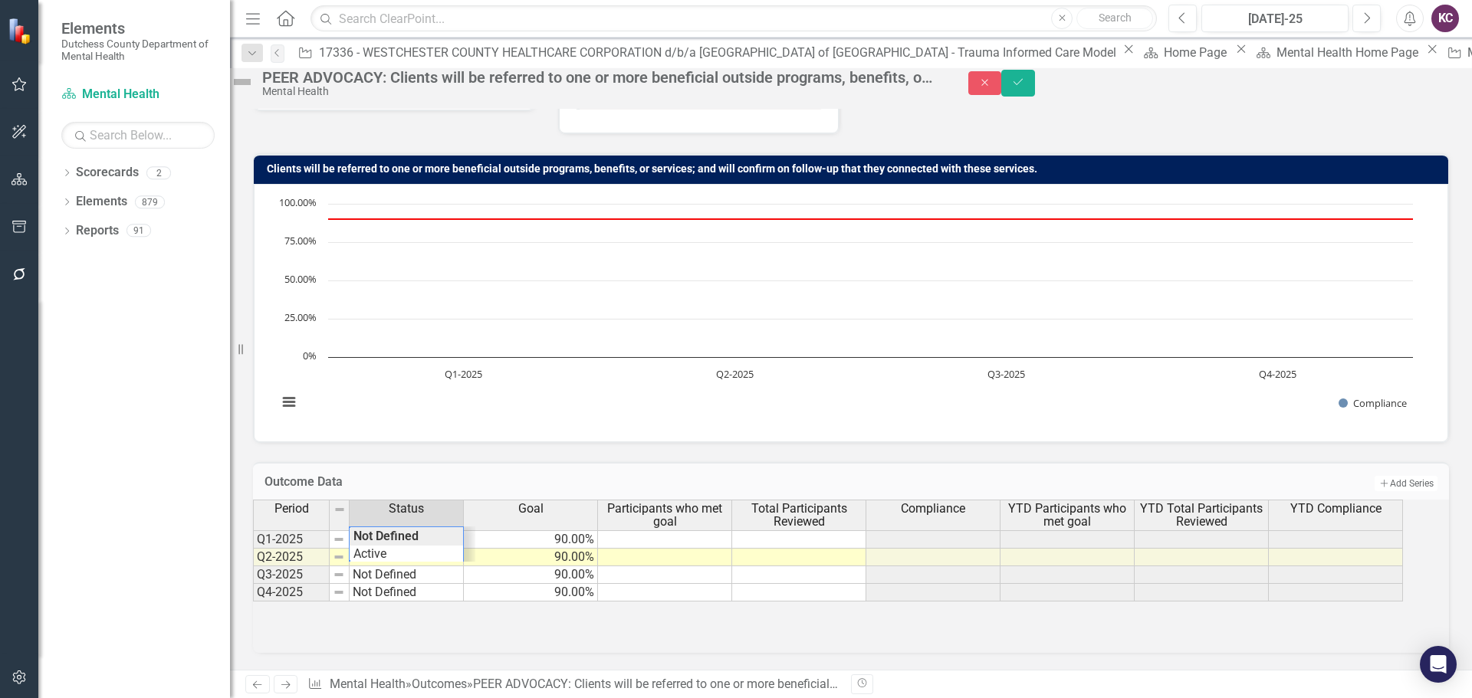
scroll to position [55, 0]
click at [399, 579] on div "Period Status Goal Participants who met goal Total Participants Reviewed Compli…" at bounding box center [830, 551] width 1154 height 102
click at [401, 653] on div "Period Status Goal Participants who met goal Total Participants Reviewed Compli…" at bounding box center [851, 576] width 1196 height 153
click at [411, 566] on td "Not Defined" at bounding box center [407, 558] width 114 height 18
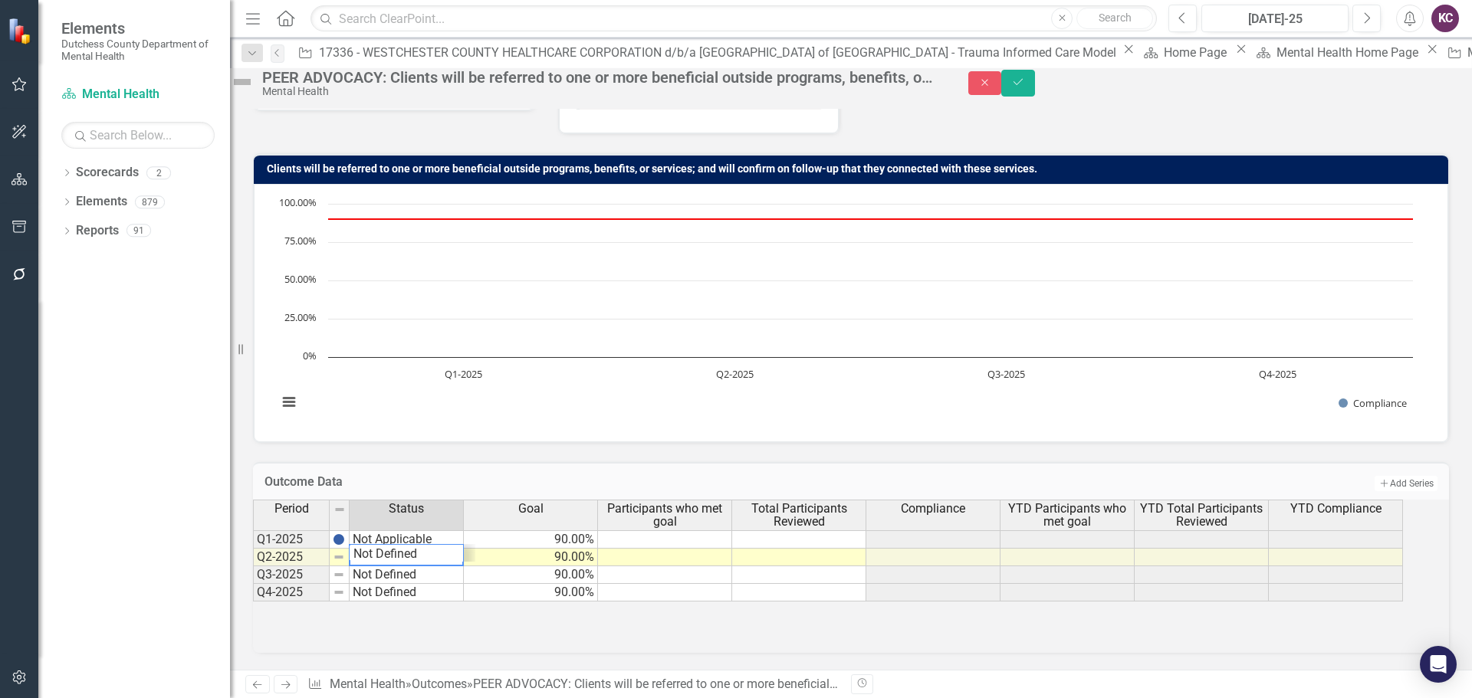
scroll to position [71, 0]
type textarea "Not Defined"
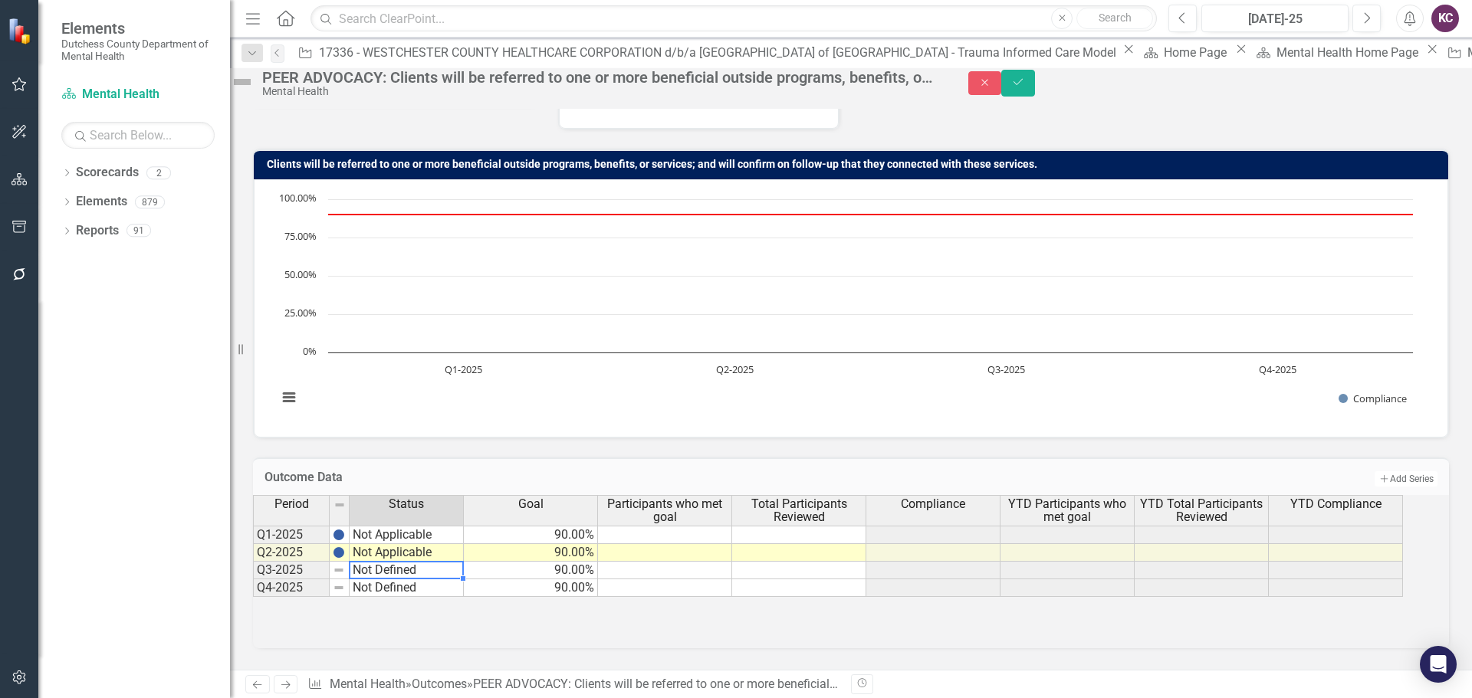
scroll to position [126, 0]
click at [403, 562] on td "Not Defined" at bounding box center [407, 571] width 114 height 18
click at [478, 609] on div "Period Status Goal Participants who met goal Total Participants Reviewed Compli…" at bounding box center [851, 571] width 1196 height 153
click at [1025, 87] on icon "Save" at bounding box center [1018, 82] width 14 height 11
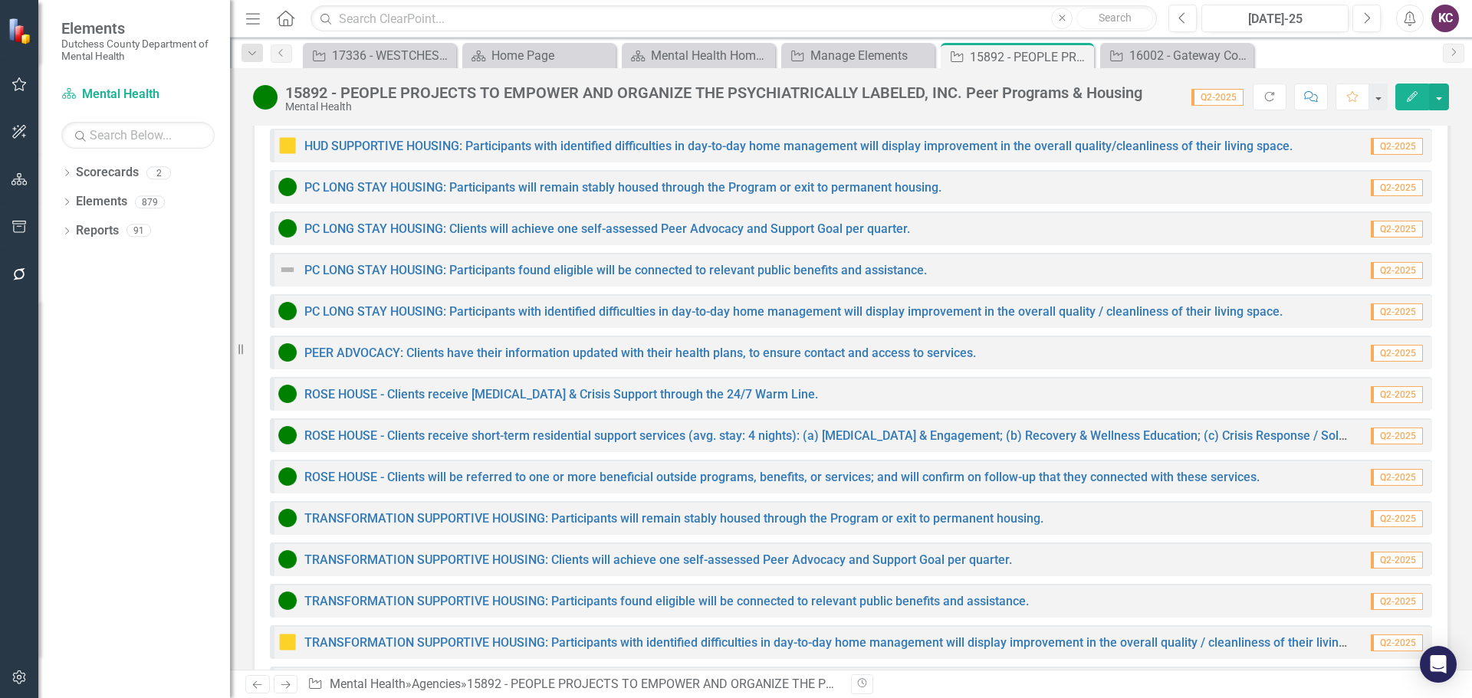
scroll to position [4050, 0]
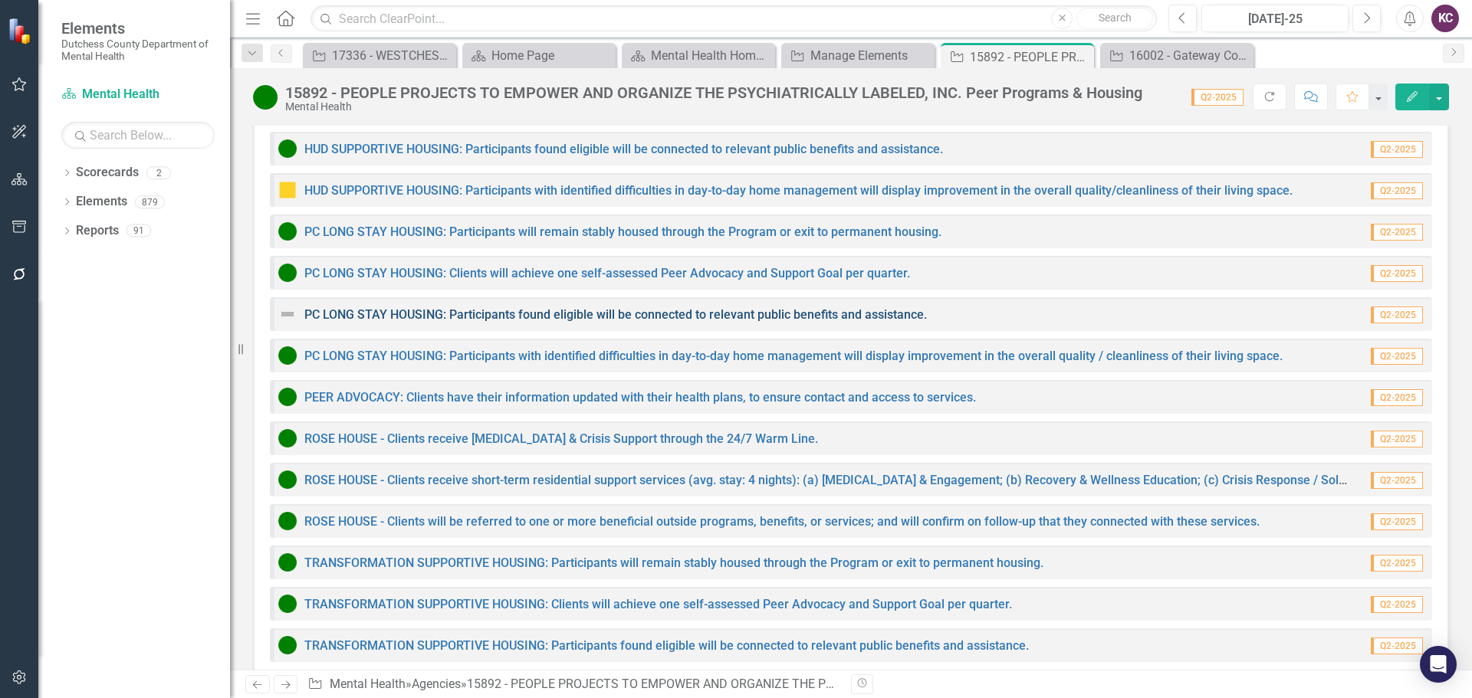
click at [419, 307] on link "PC LONG STAY HOUSING: Participants found eligible will be connected to relevant…" at bounding box center [615, 314] width 622 height 15
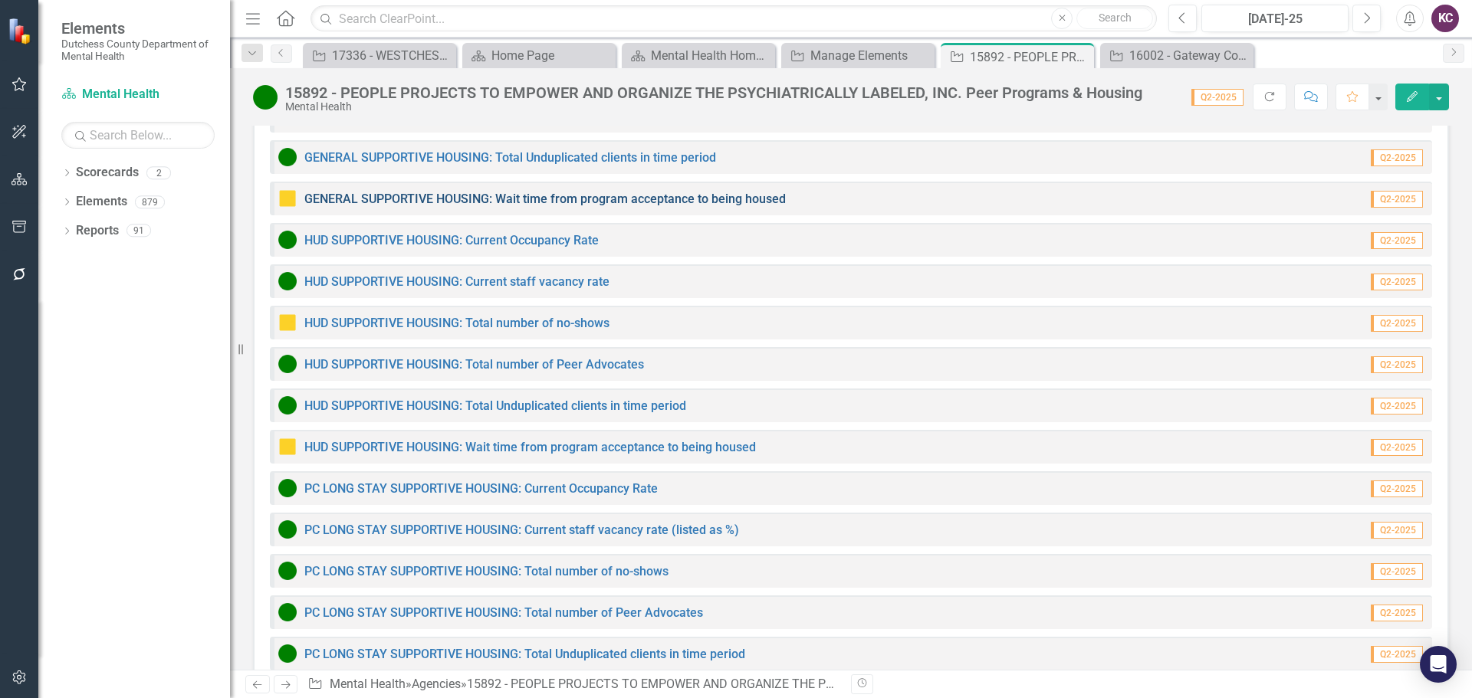
scroll to position [1763, 0]
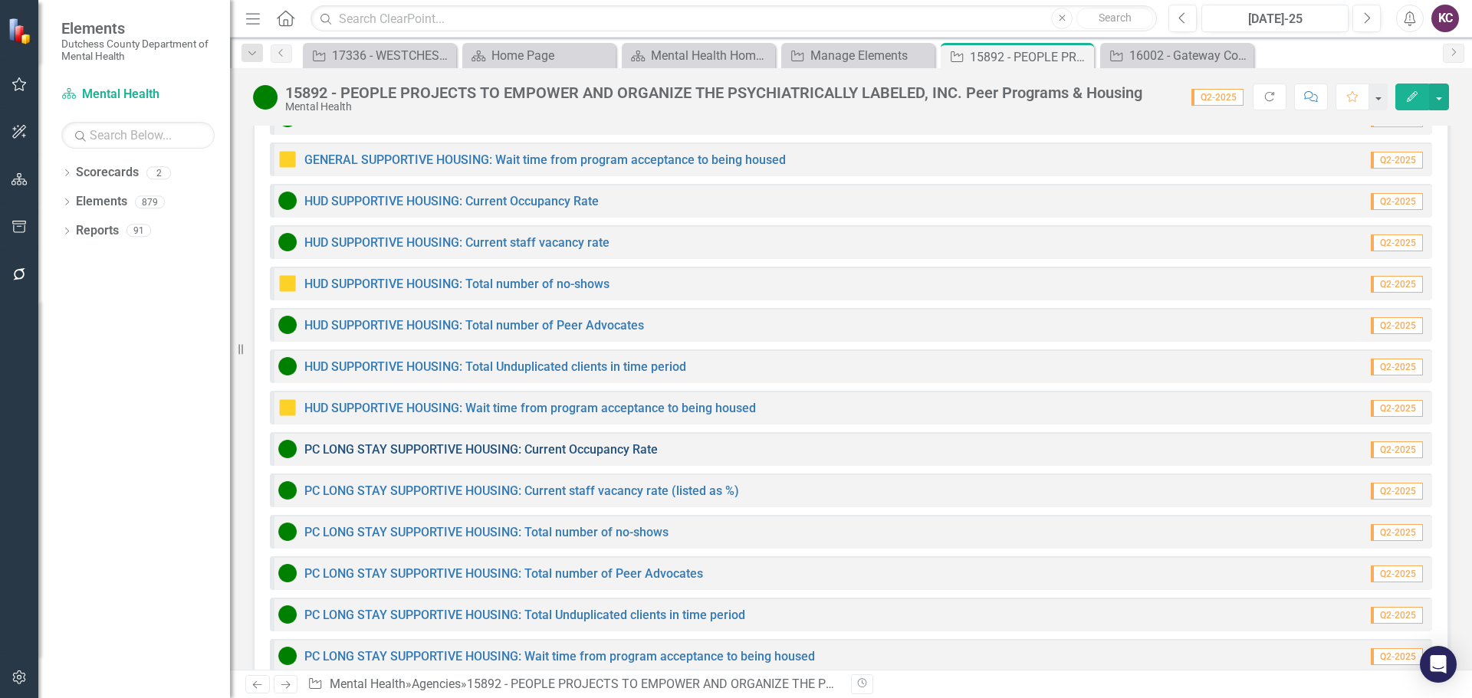
click at [452, 442] on link "PC LONG STAY SUPPORTIVE HOUSING: Current Occupancy Rate" at bounding box center [480, 449] width 353 height 15
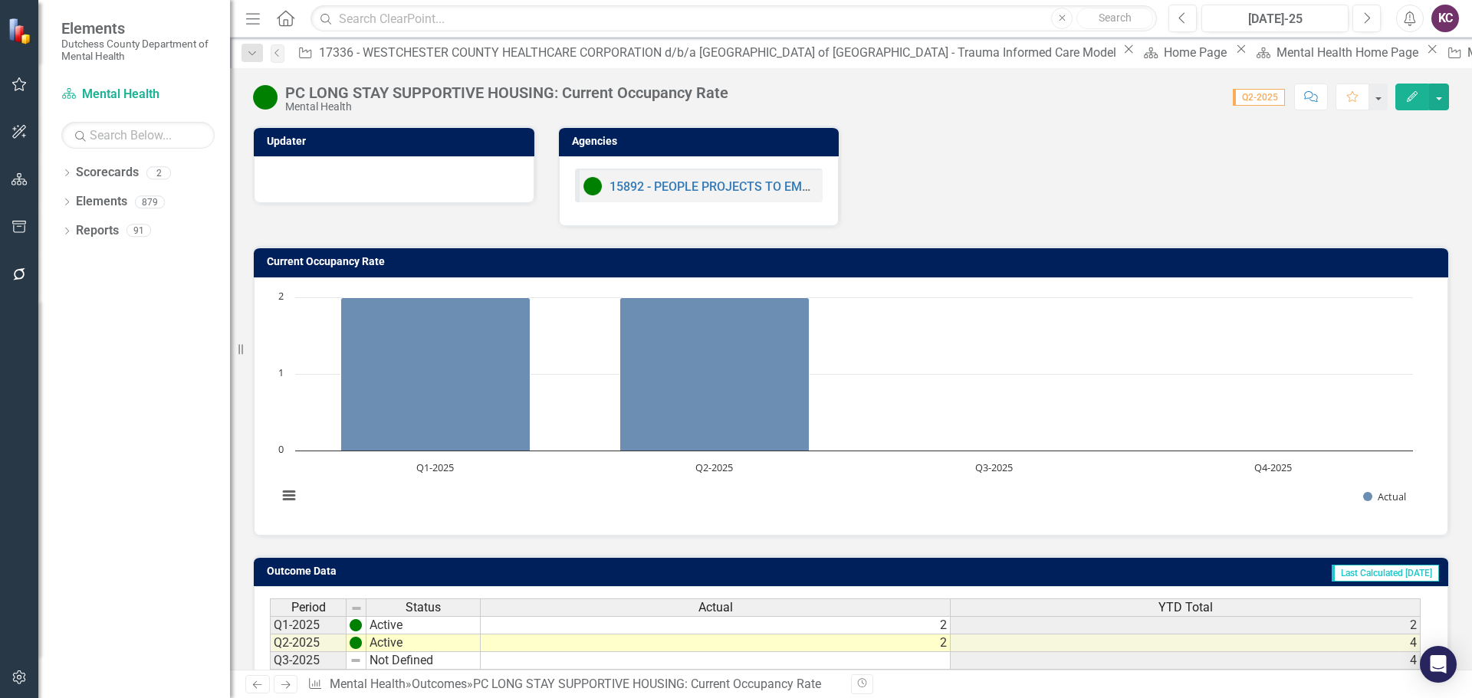
scroll to position [121, 0]
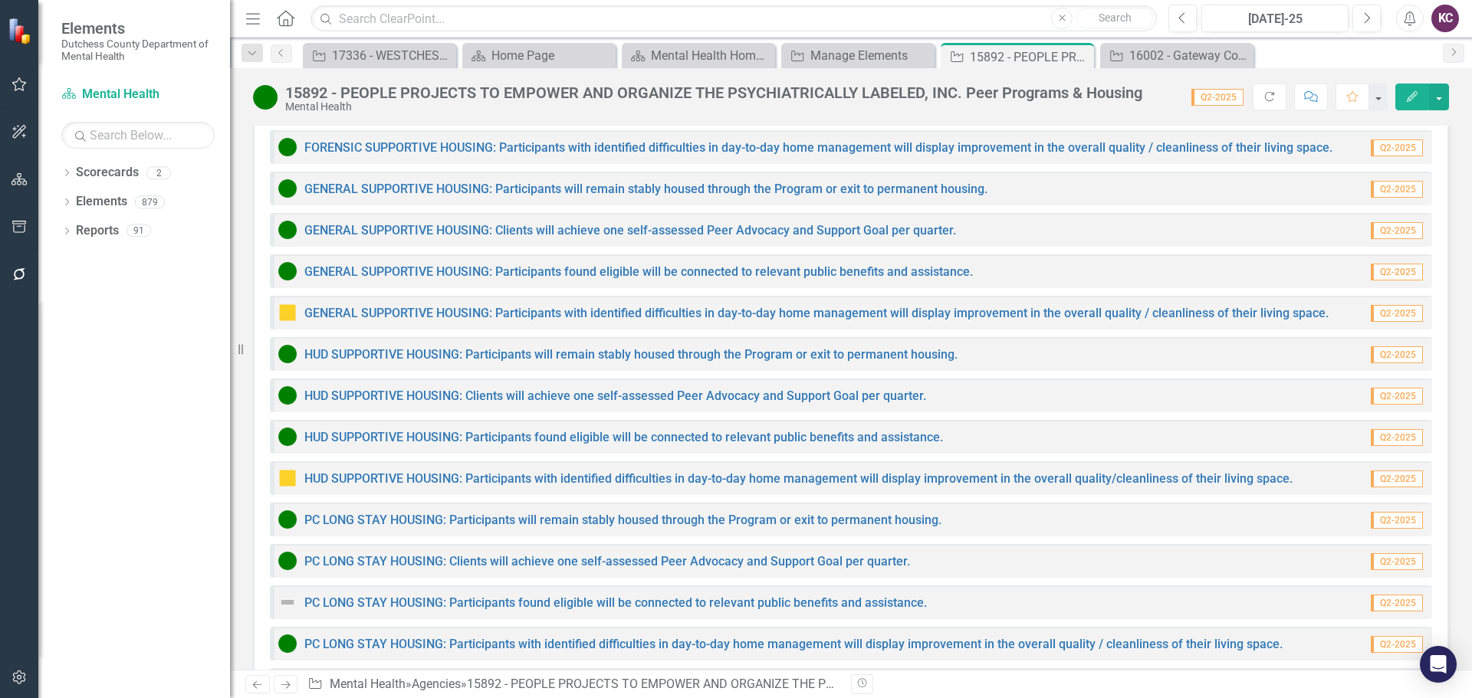
scroll to position [3833, 0]
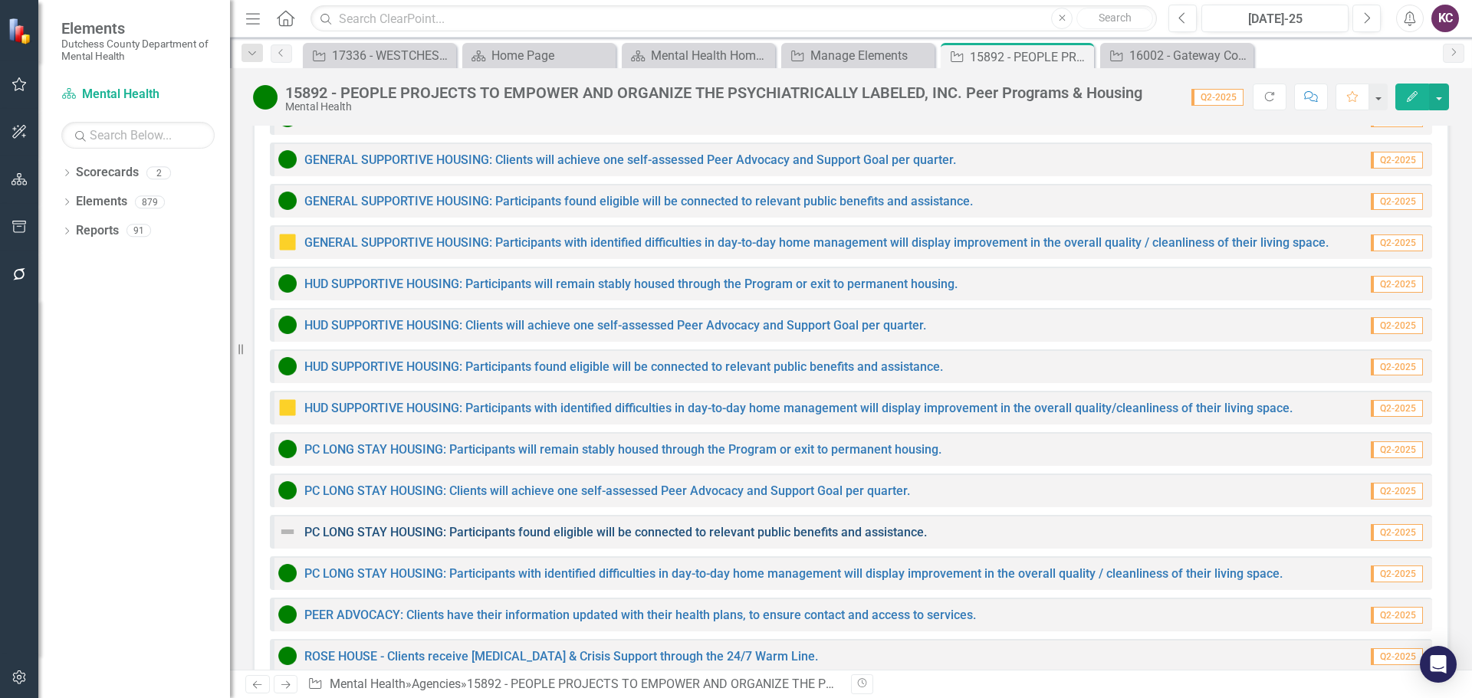
click at [467, 525] on link "PC LONG STAY HOUSING: Participants found eligible will be connected to relevant…" at bounding box center [615, 532] width 622 height 15
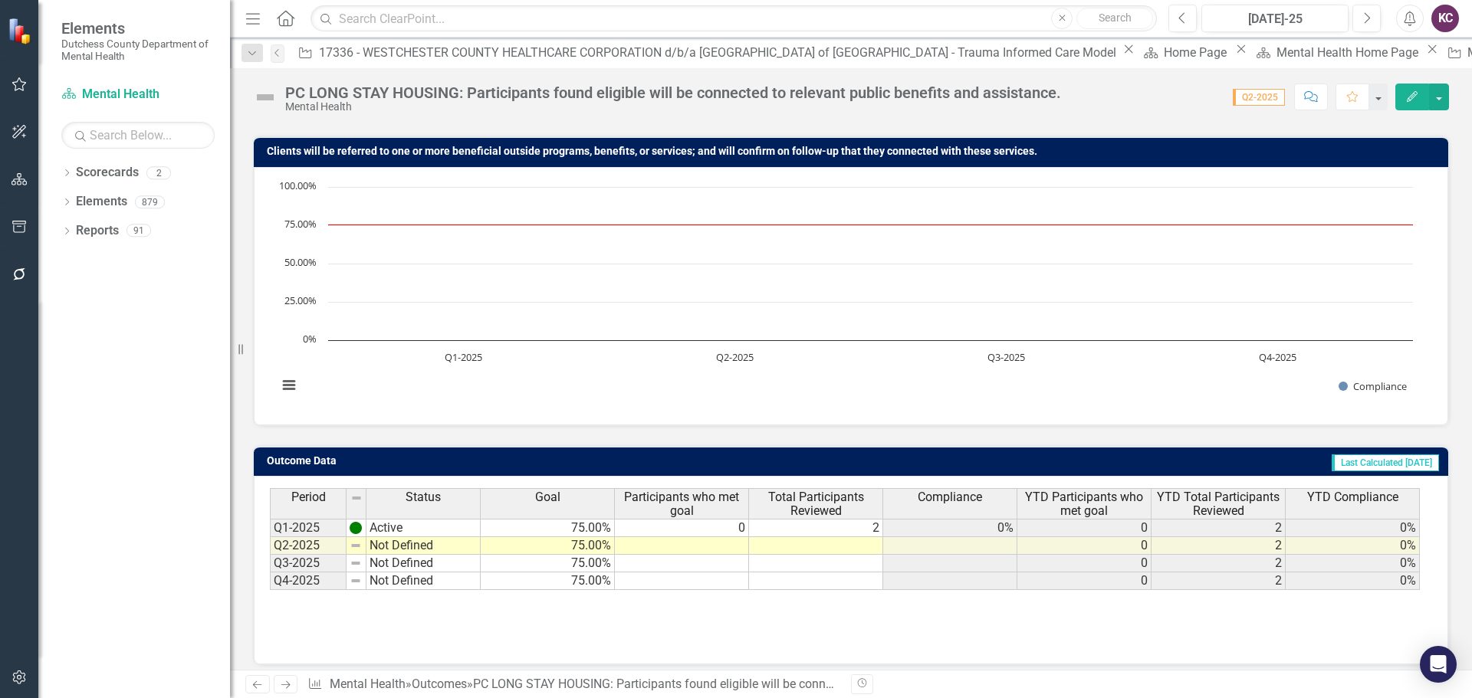
scroll to position [121, 0]
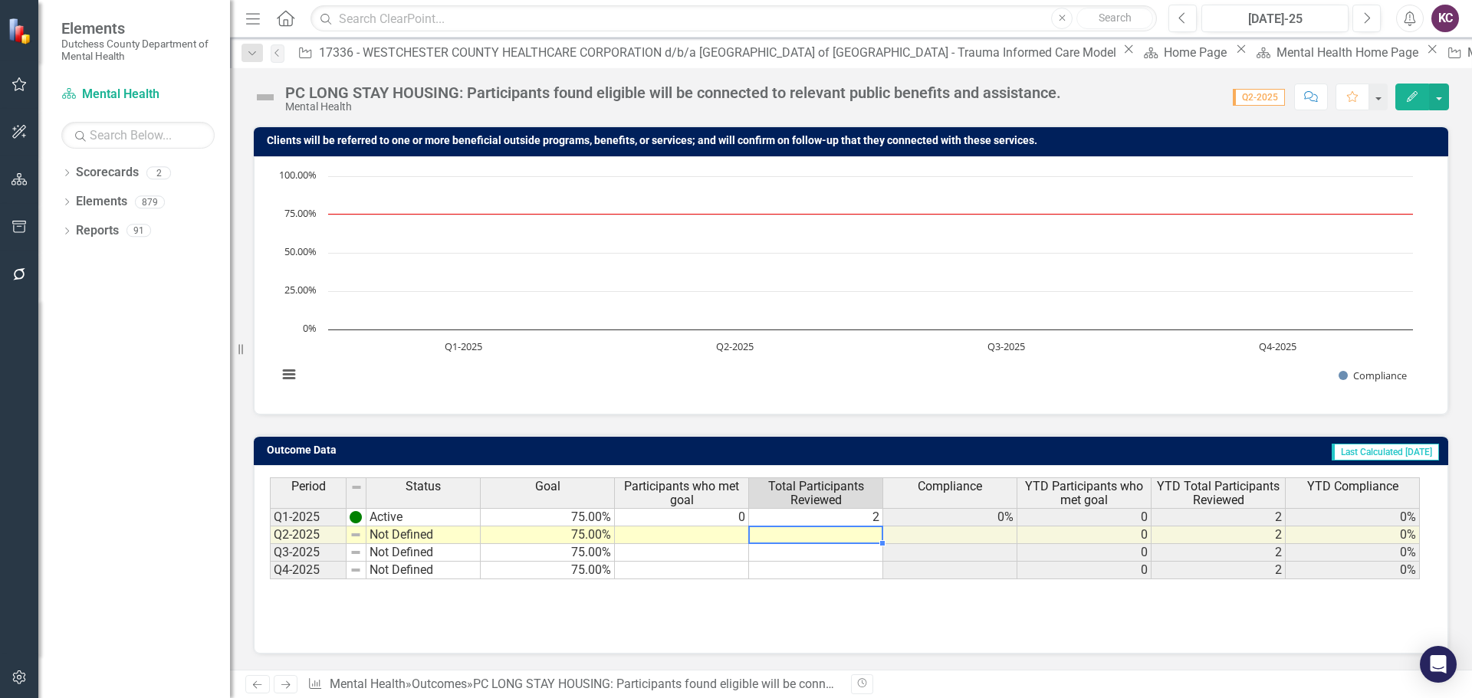
click at [832, 540] on td at bounding box center [816, 536] width 134 height 18
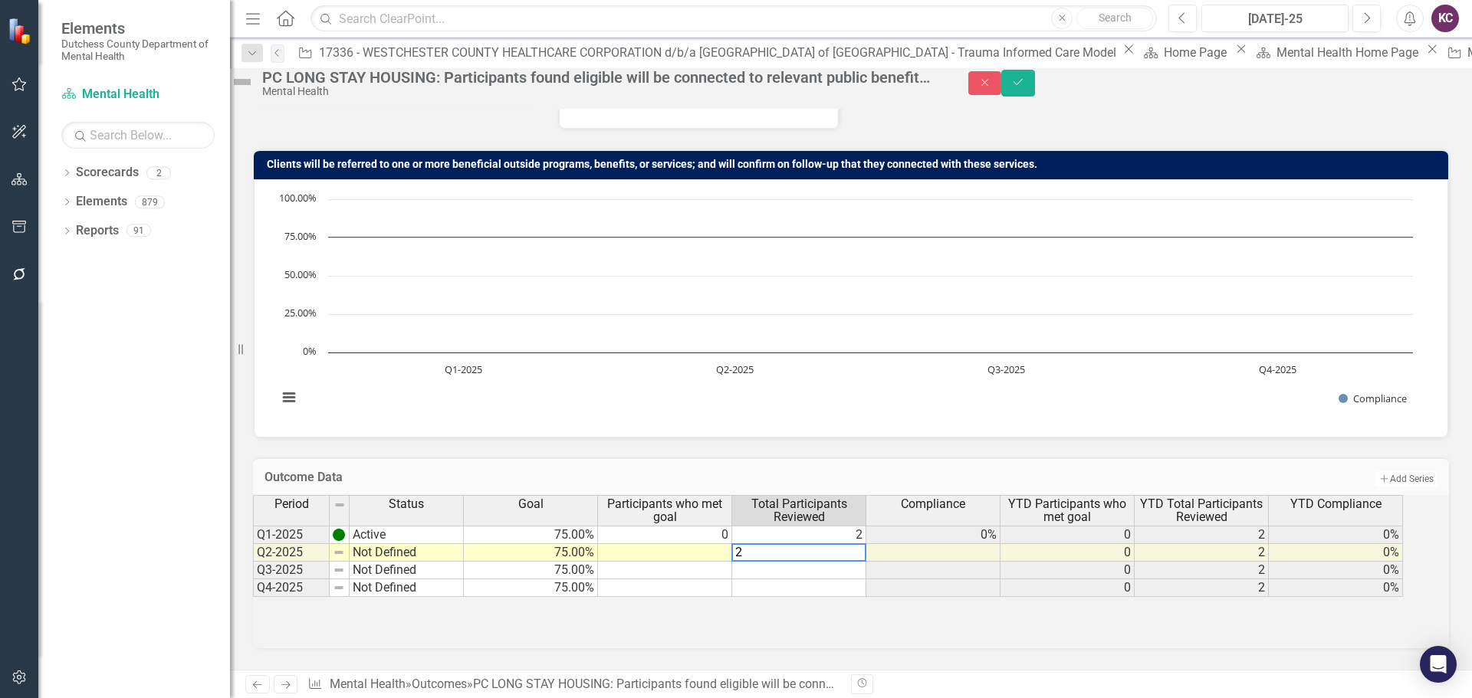
click at [704, 548] on td at bounding box center [665, 553] width 134 height 18
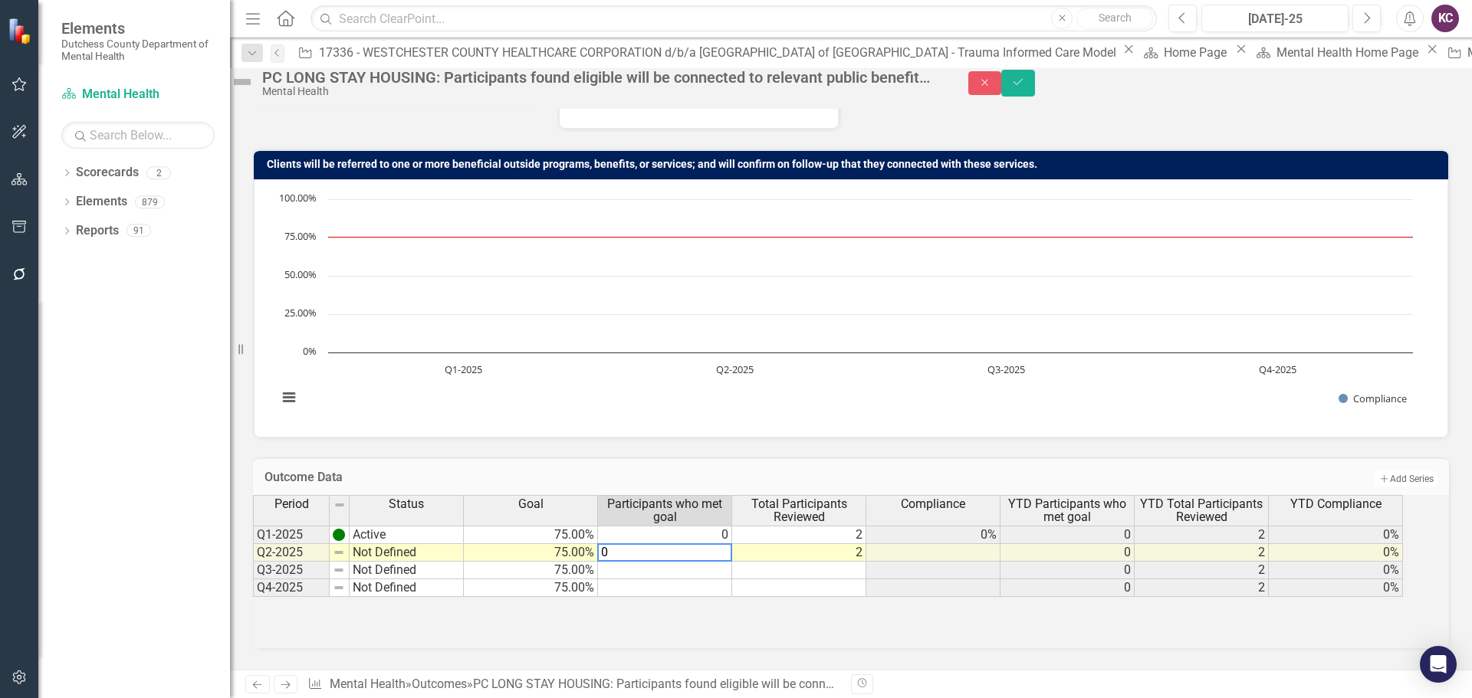
type textarea "0"
click at [698, 610] on div "Period Status Goal Participants who met goal Total Participants Reviewed Compli…" at bounding box center [851, 571] width 1196 height 153
click at [1035, 92] on button "Save" at bounding box center [1018, 83] width 34 height 27
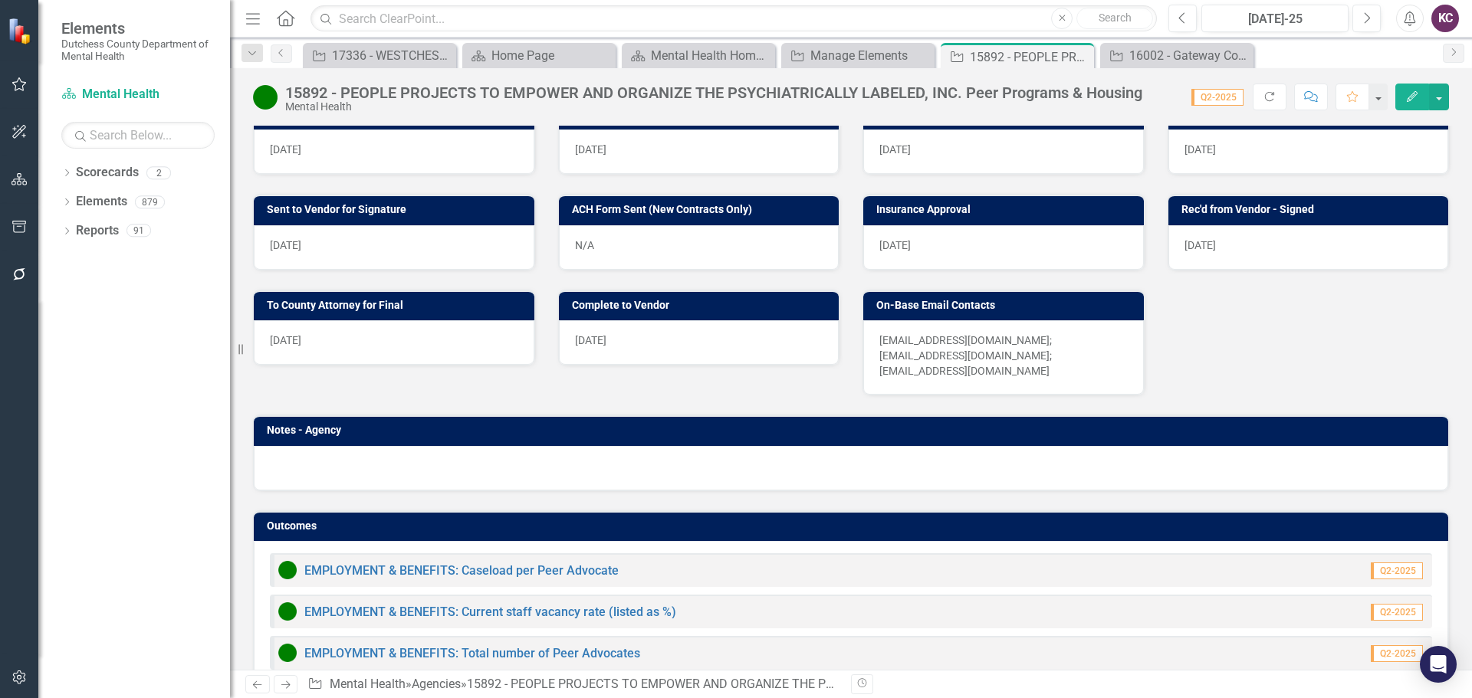
scroll to position [1150, 0]
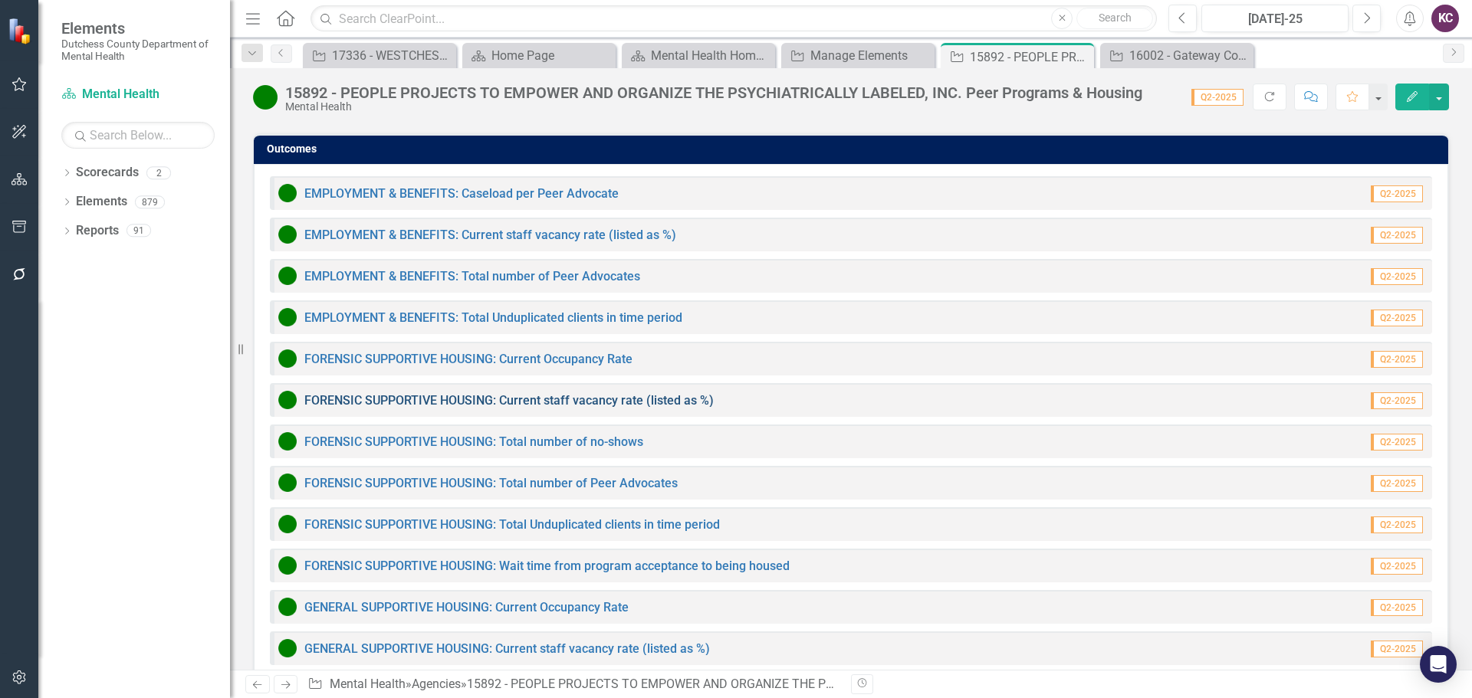
click at [443, 393] on link "FORENSIC SUPPORTIVE HOUSING: Current staff vacancy rate (listed as %)" at bounding box center [508, 400] width 409 height 15
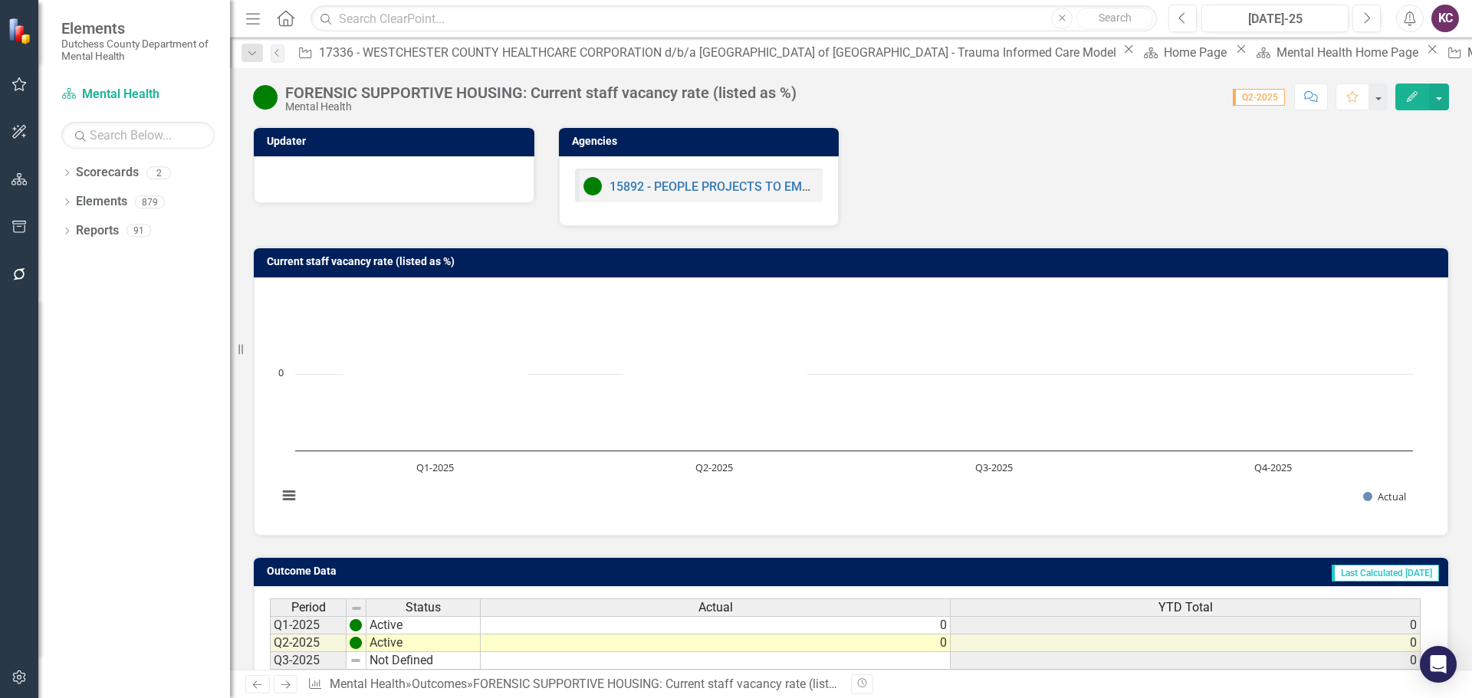
scroll to position [121, 0]
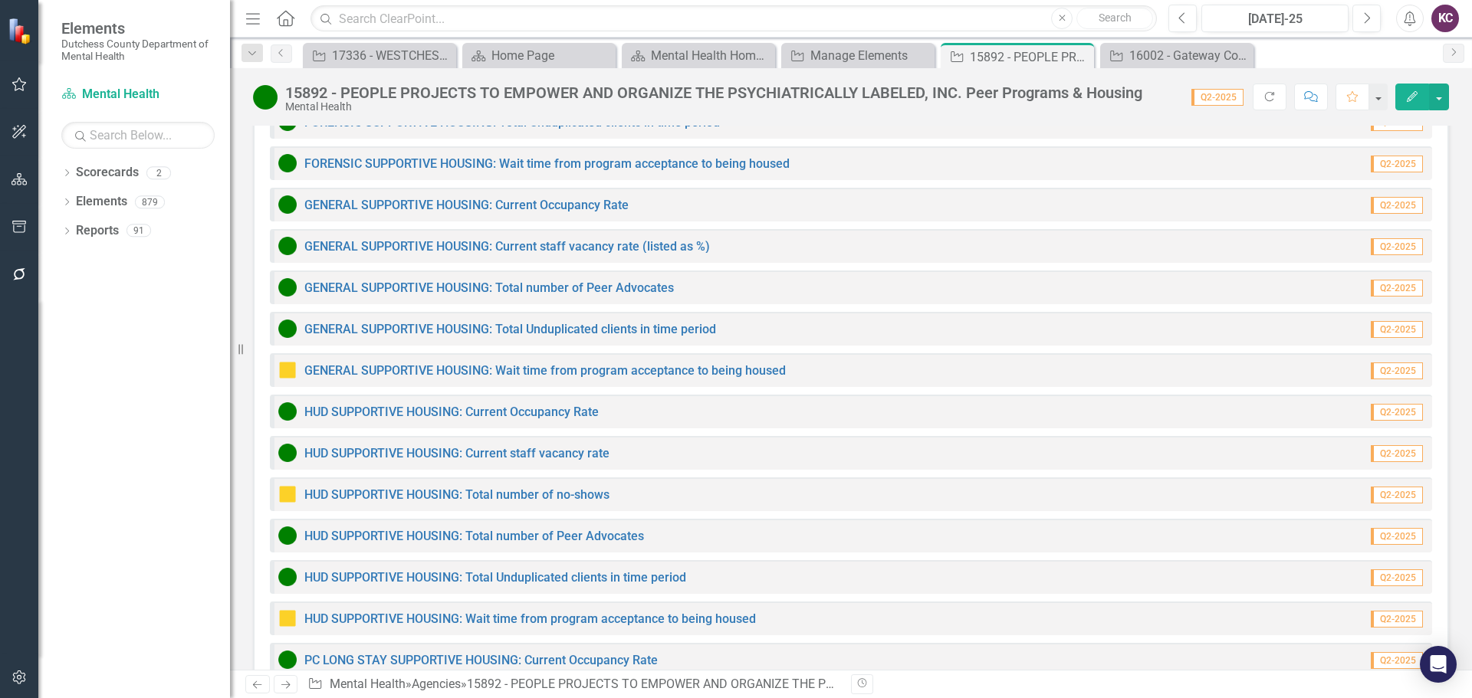
scroll to position [1610, 0]
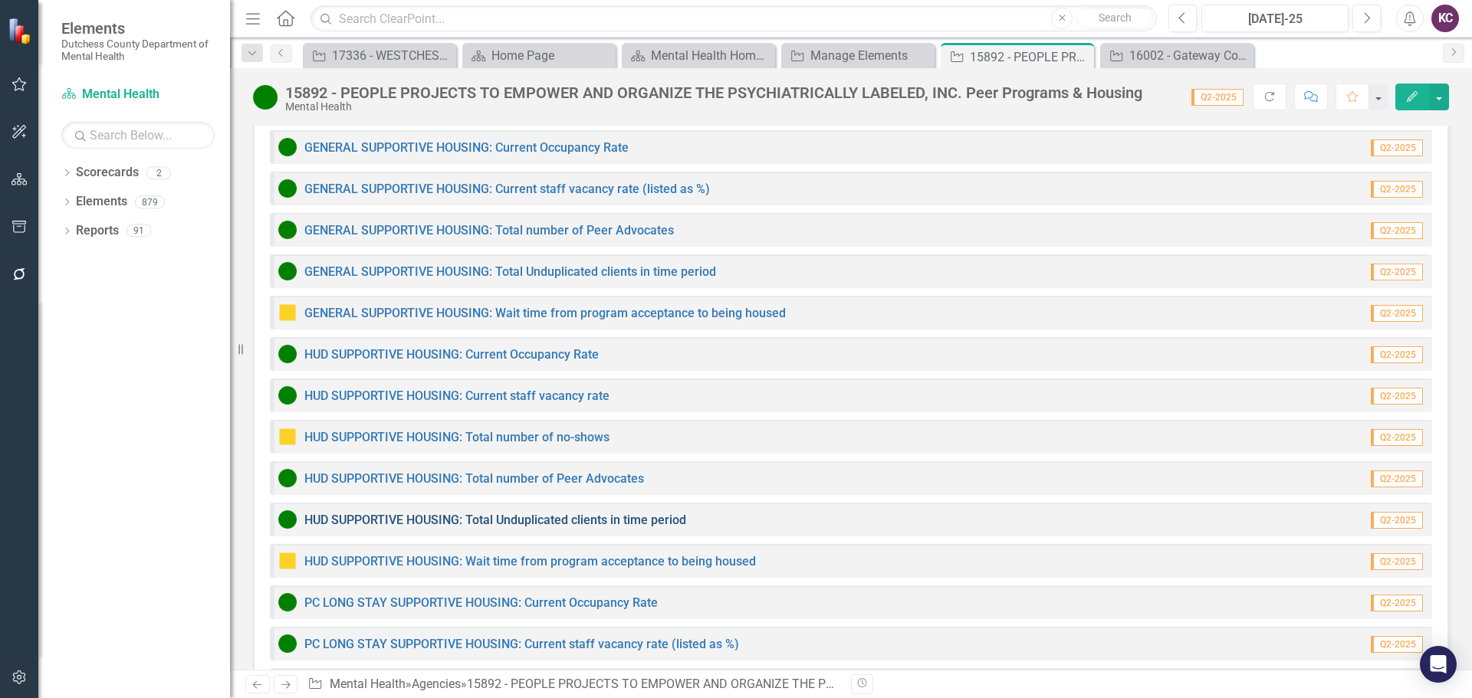
click at [438, 513] on link "HUD SUPPORTIVE HOUSING: Total Unduplicated clients in time period" at bounding box center [495, 520] width 382 height 15
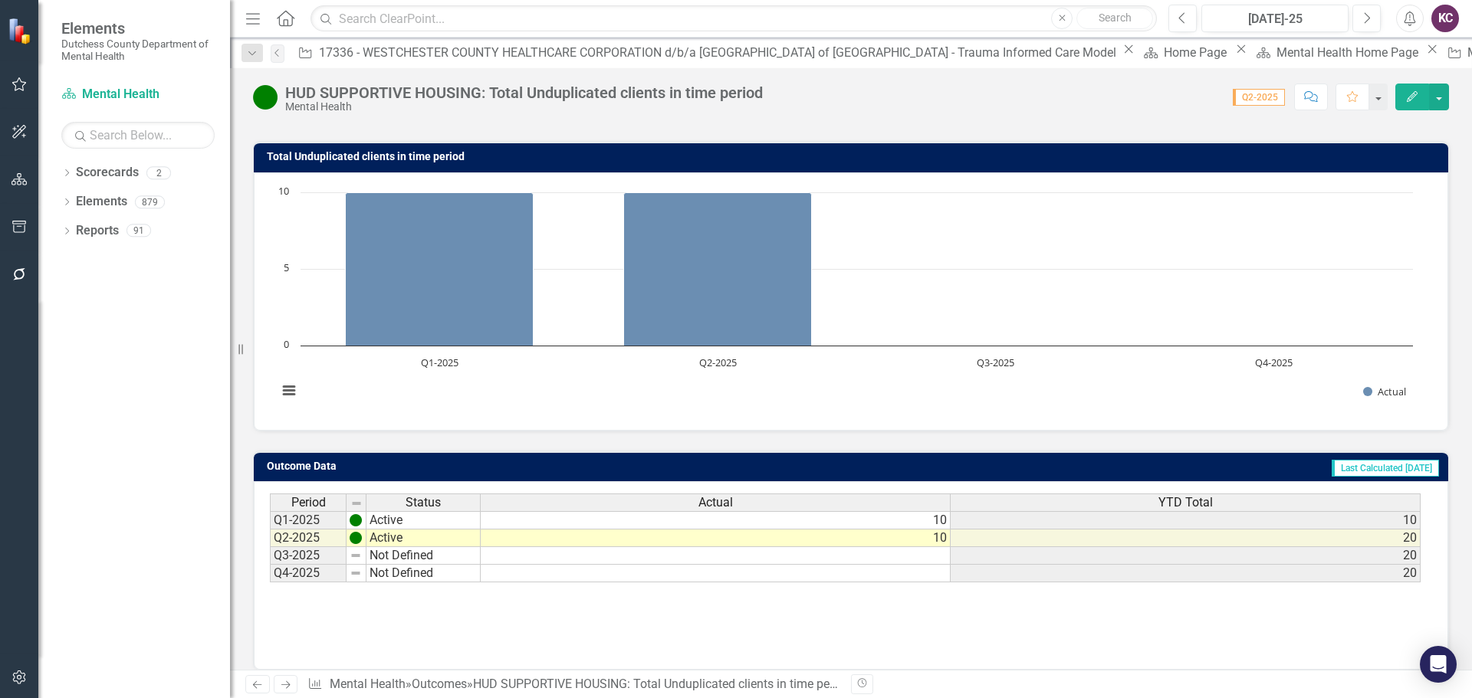
scroll to position [121, 0]
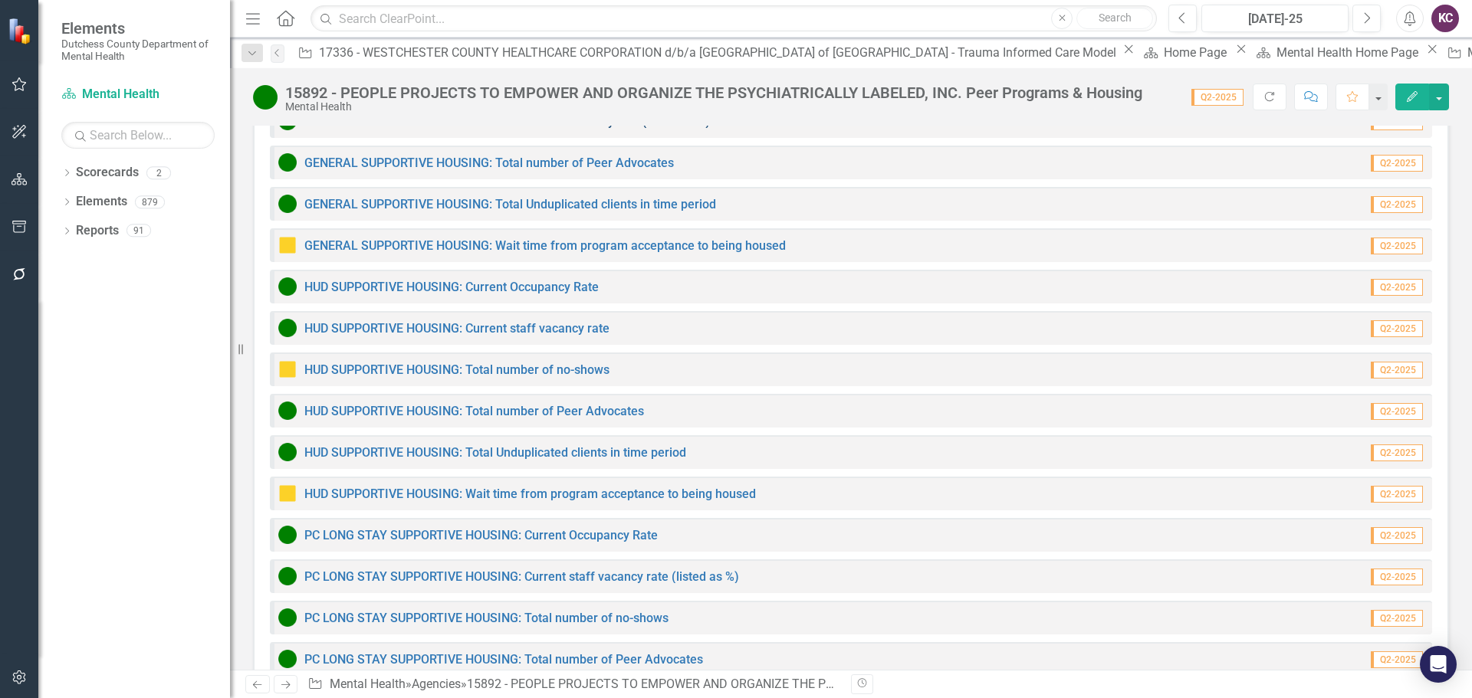
scroll to position [1686, 0]
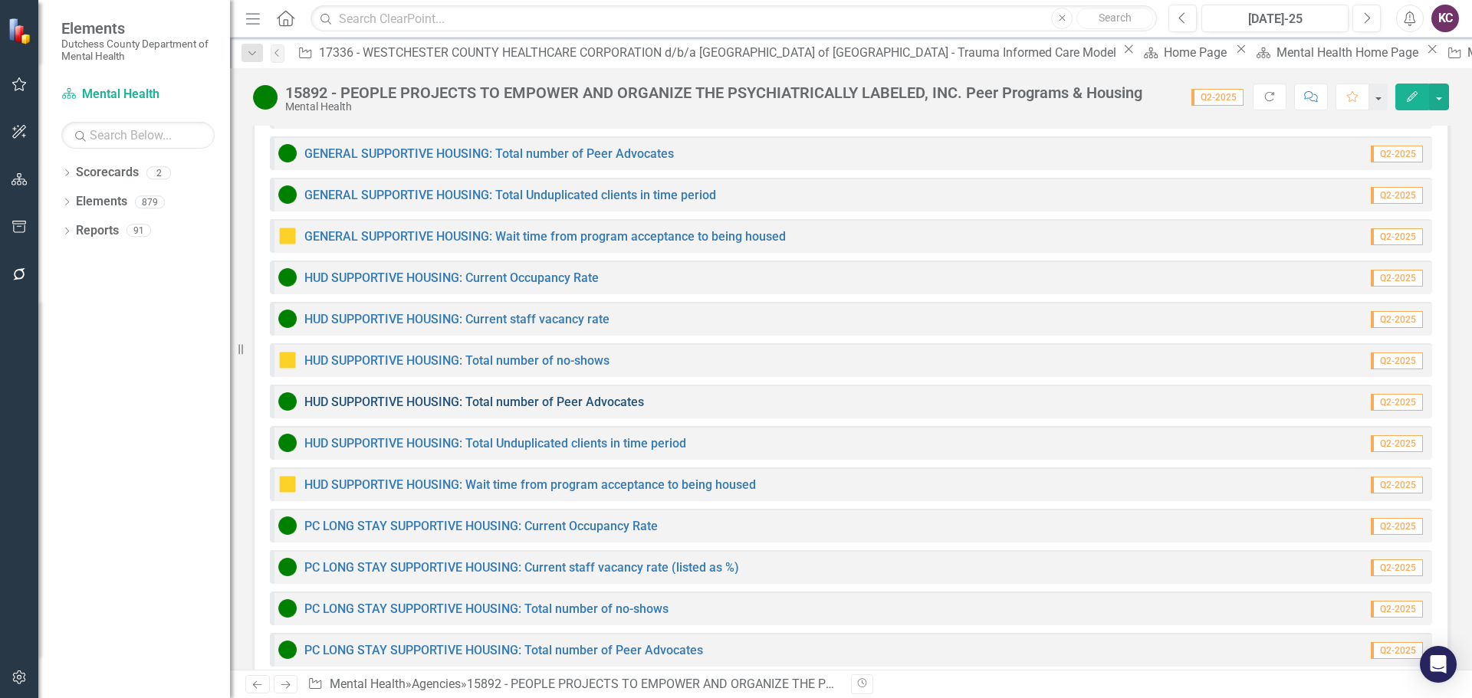
click at [452, 395] on link "HUD SUPPORTIVE HOUSING: Total number of Peer Advocates" at bounding box center [474, 402] width 340 height 15
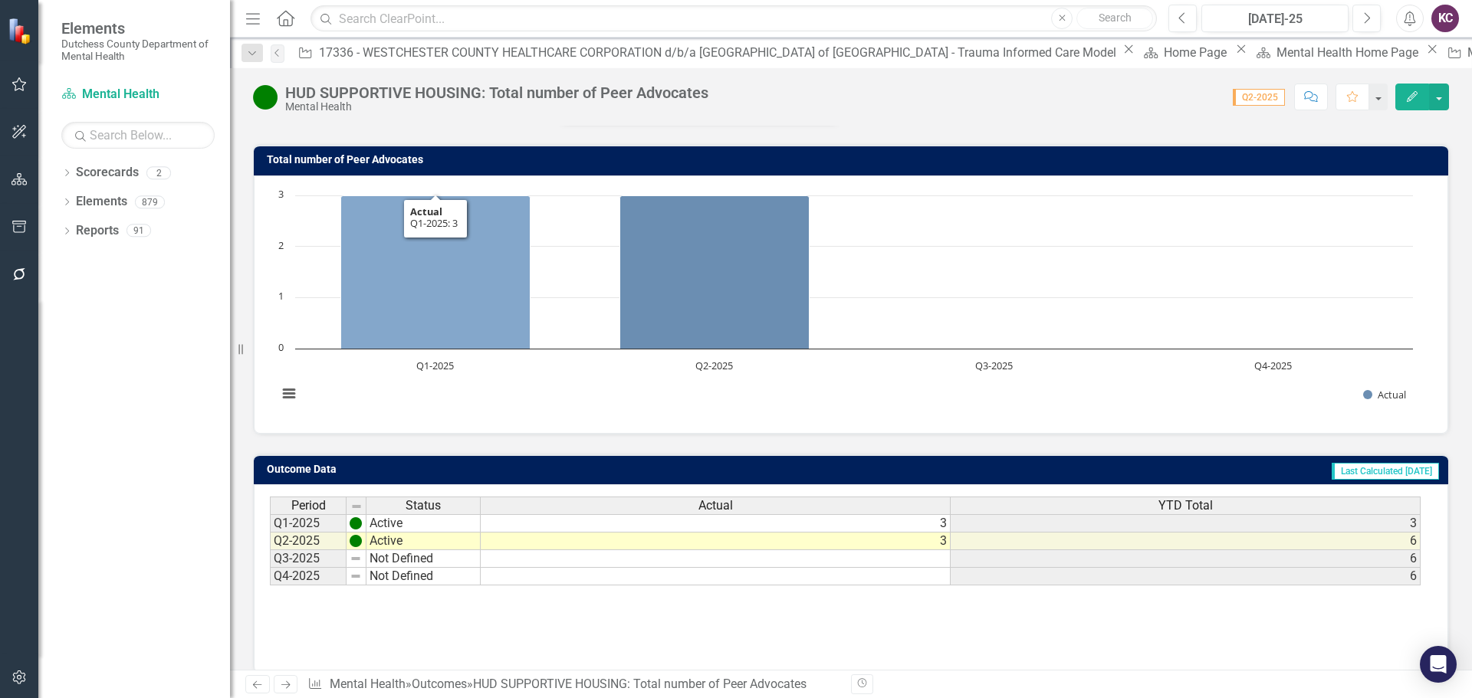
scroll to position [121, 0]
